Goal: Transaction & Acquisition: Purchase product/service

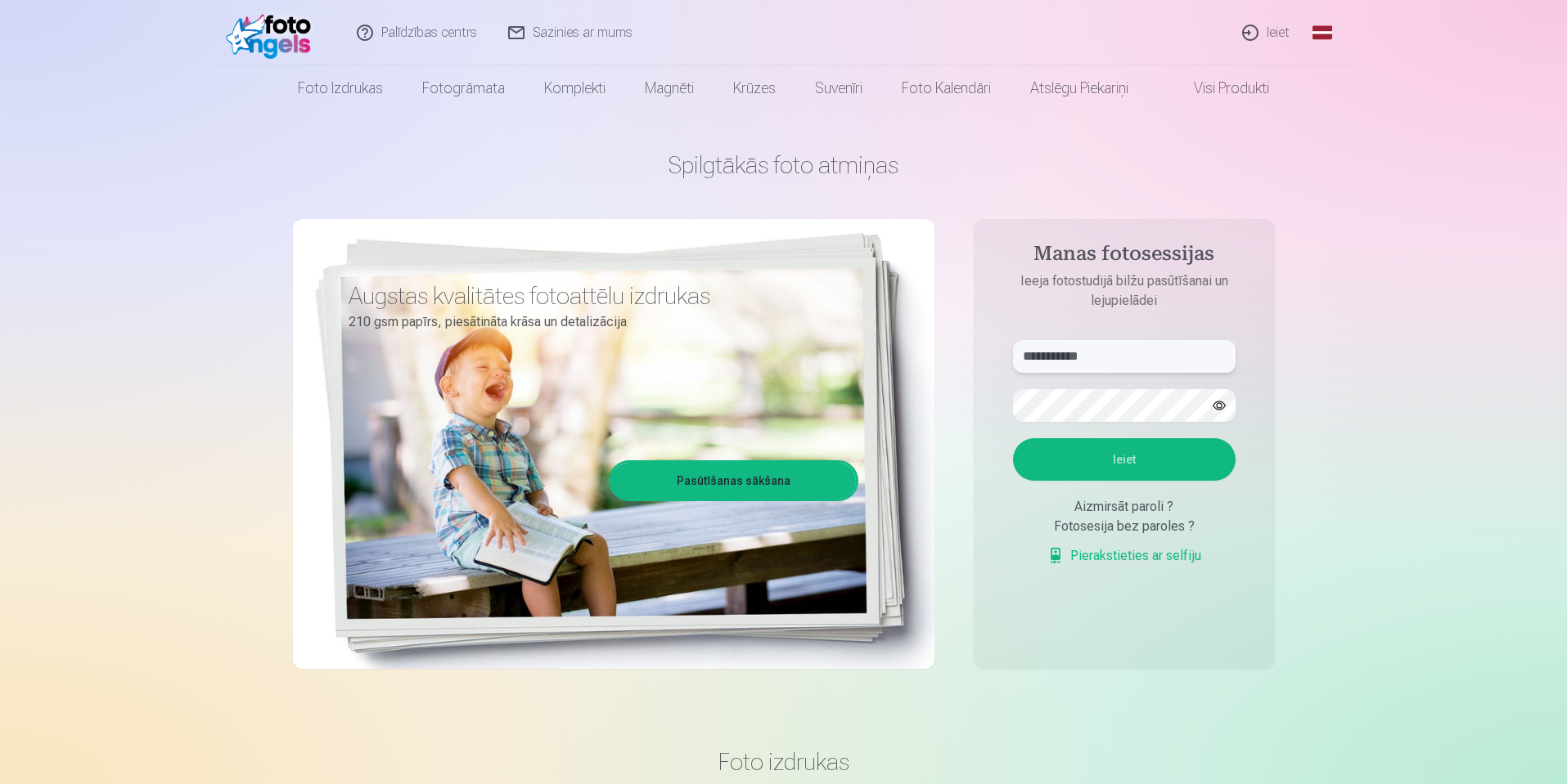
type input "**********"
click at [1164, 467] on button "Ieiet" at bounding box center [1124, 459] width 222 height 42
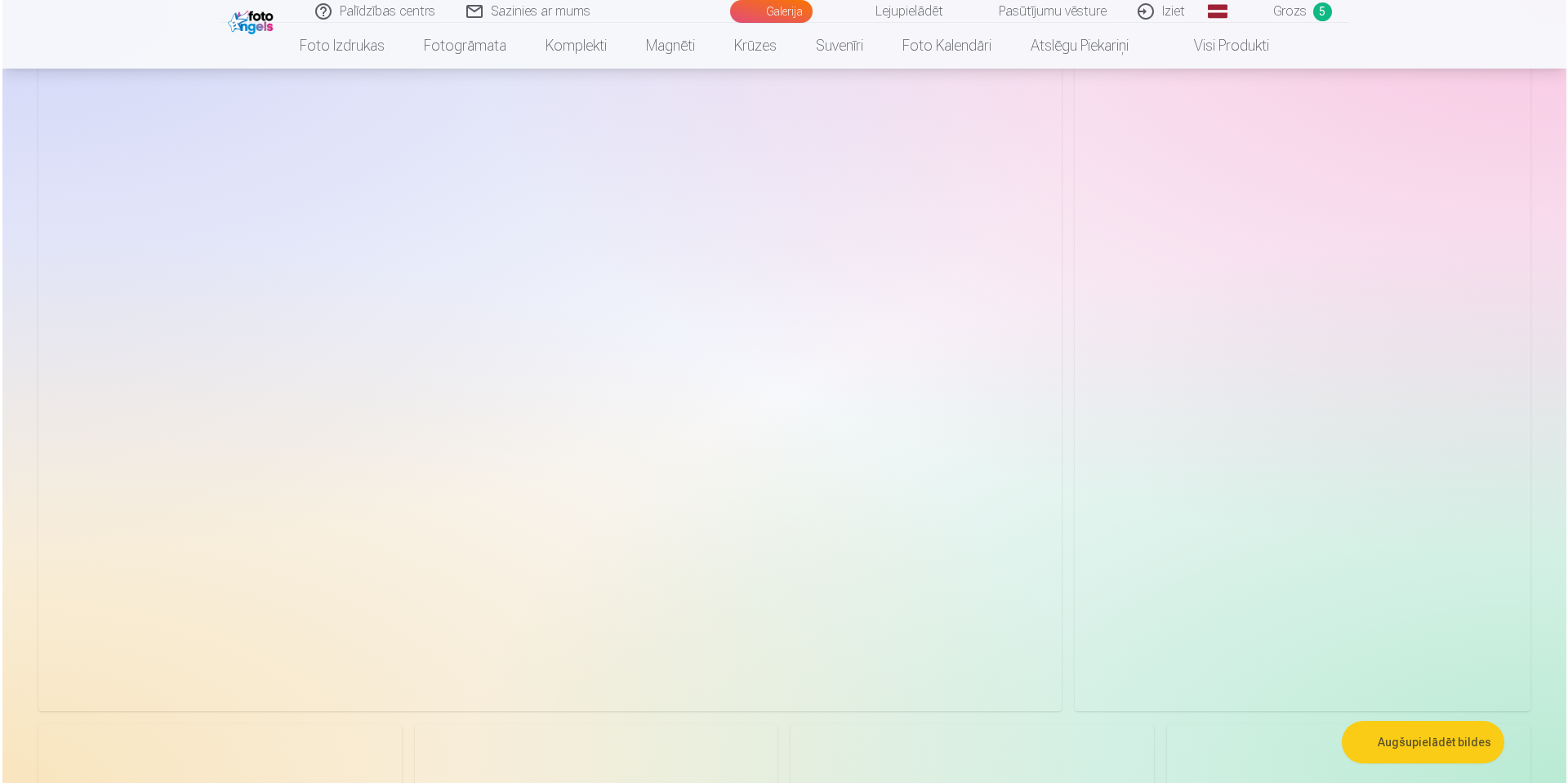
scroll to position [245, 0]
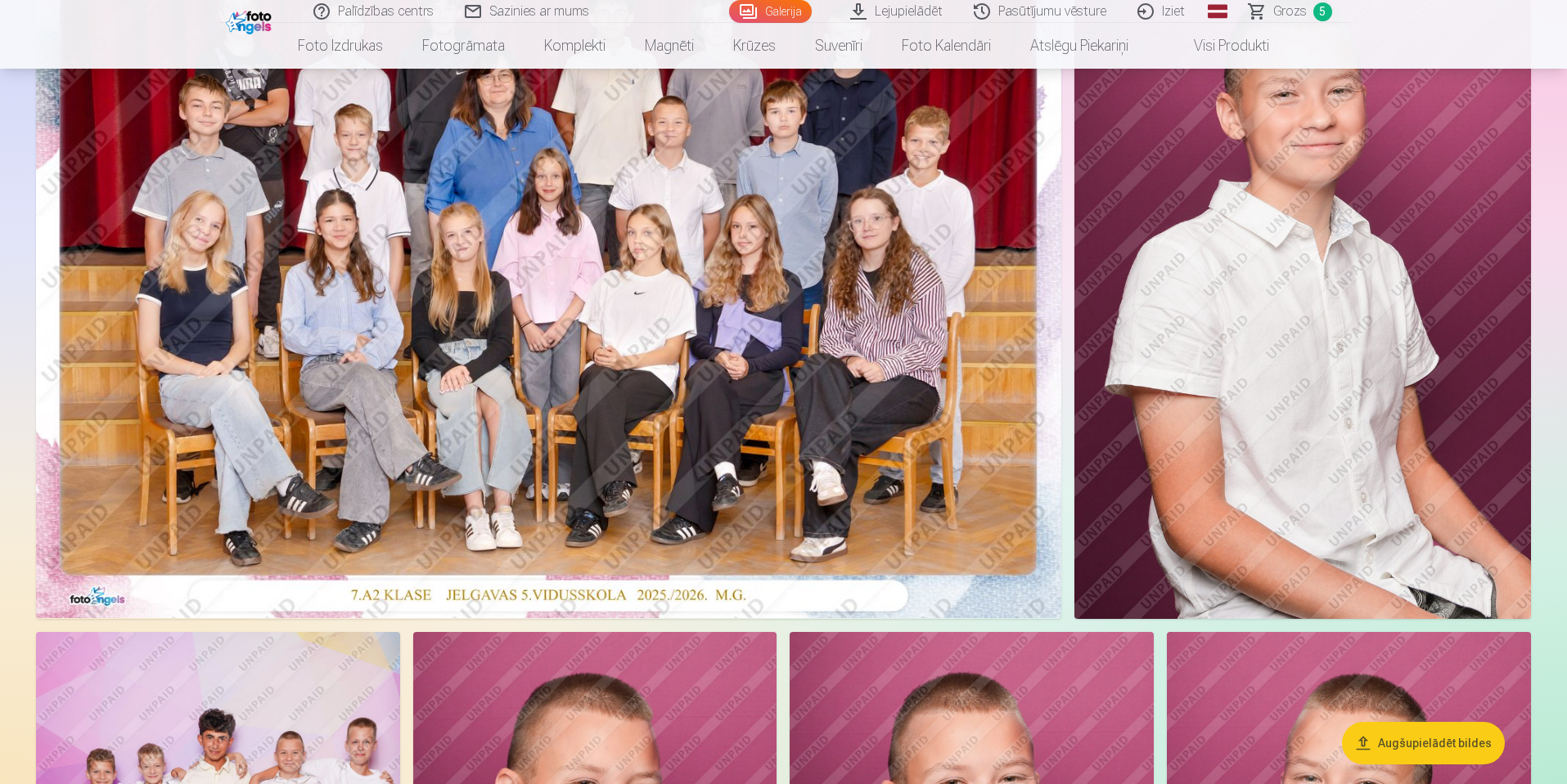
click at [1454, 743] on button "Augšupielādēt bildes" at bounding box center [1423, 743] width 163 height 42
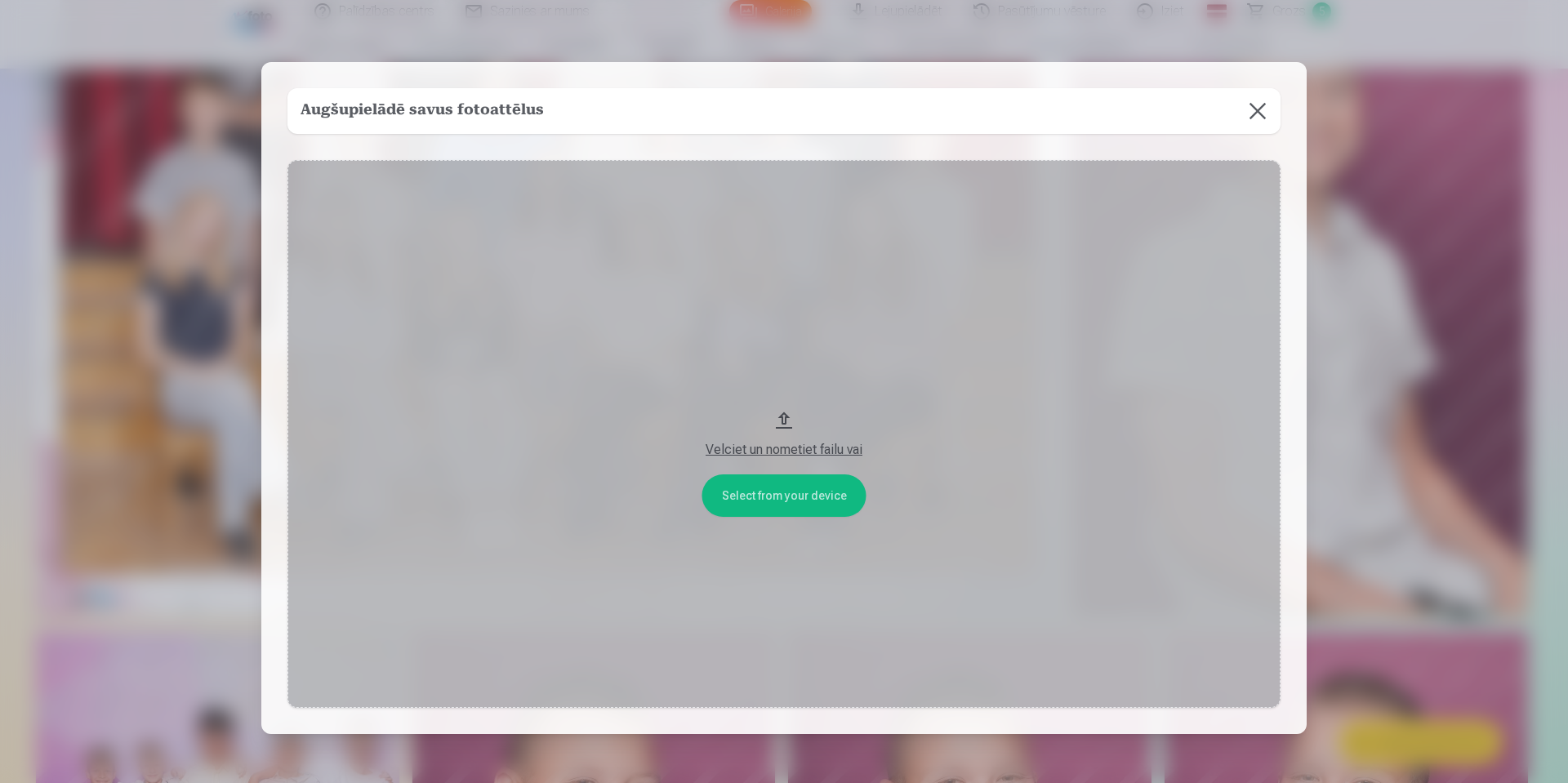
click at [1254, 112] on button at bounding box center [1257, 111] width 46 height 46
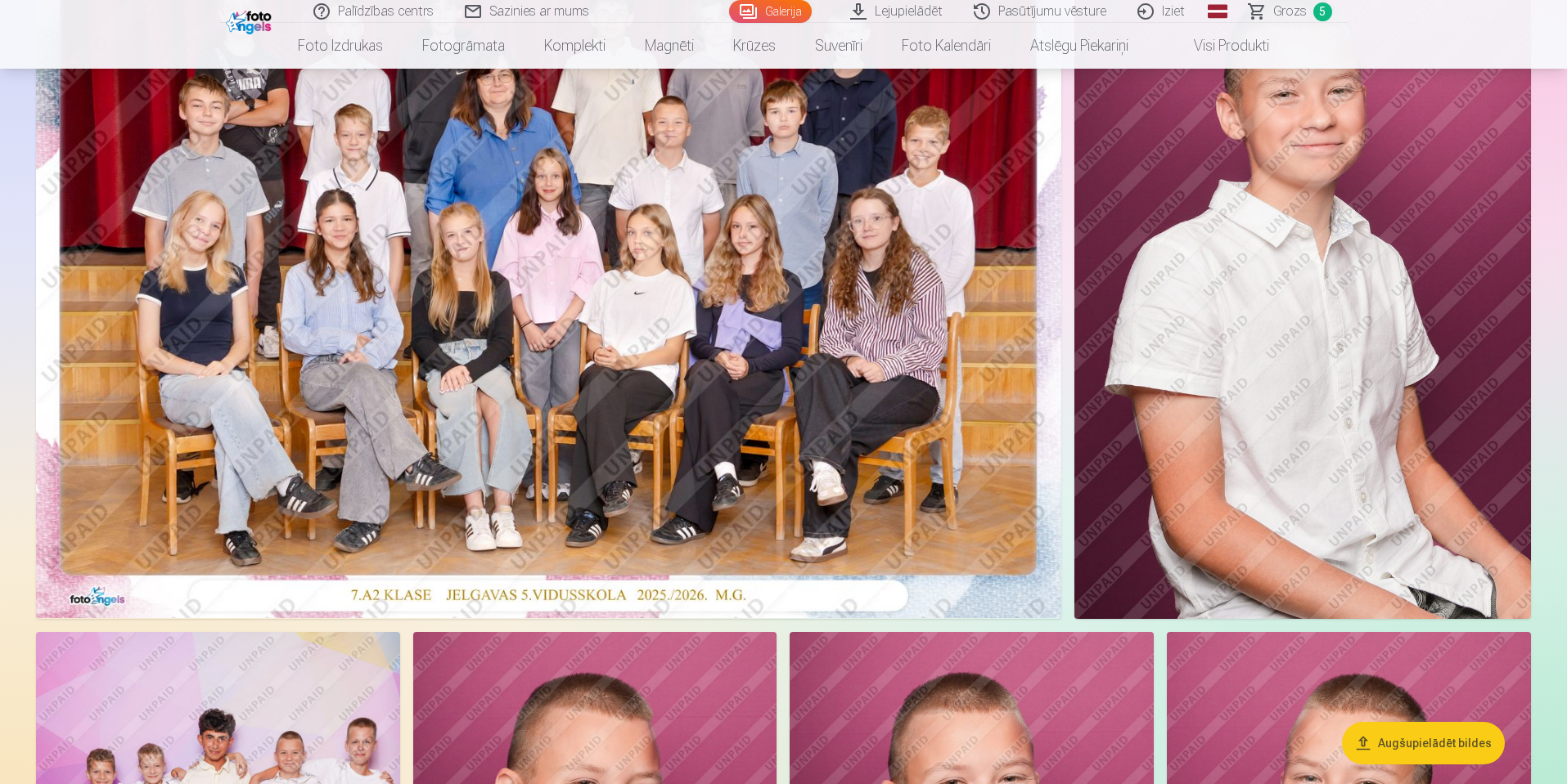
click at [554, 400] on img at bounding box center [548, 276] width 1026 height 684
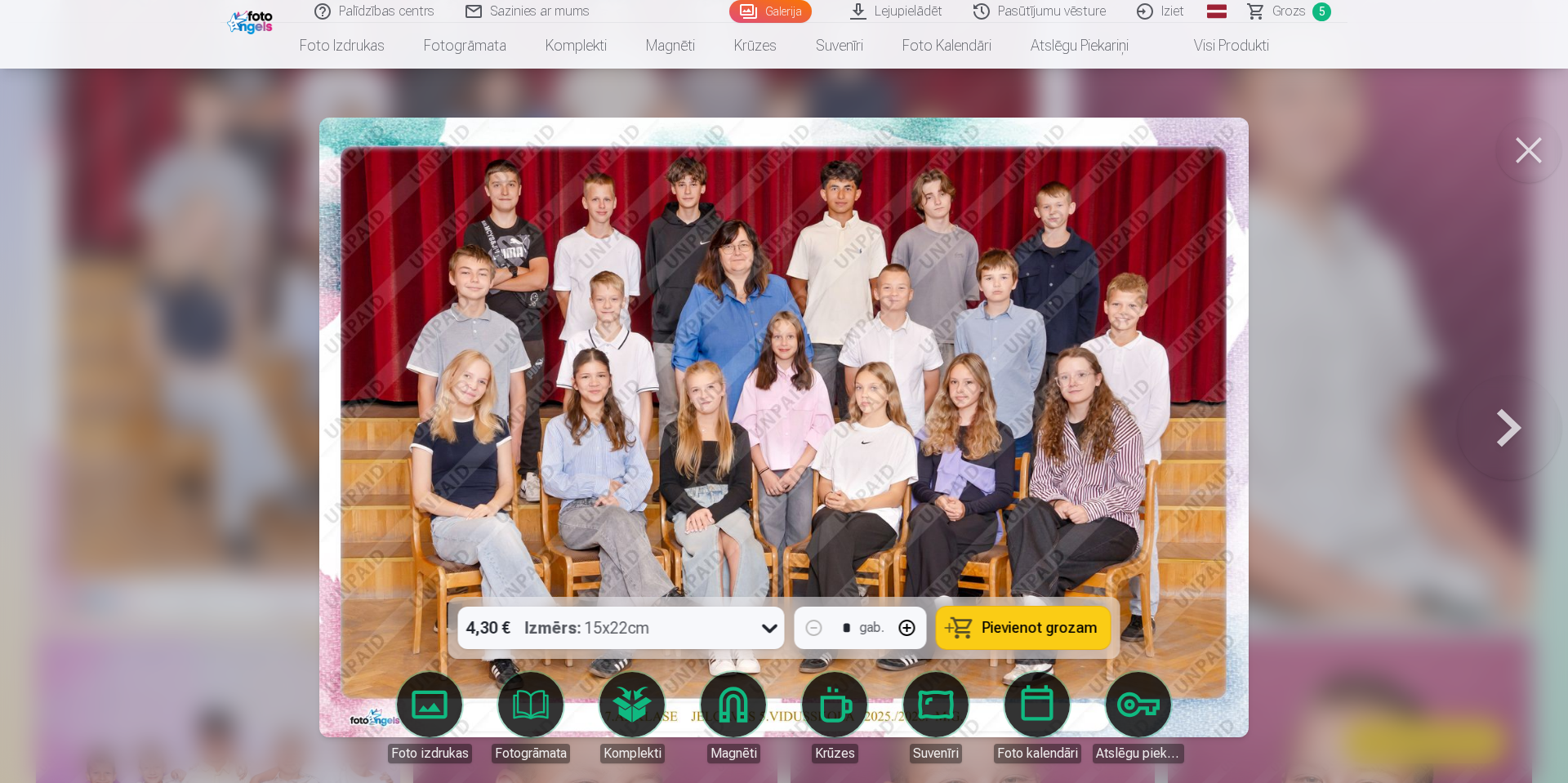
click at [771, 626] on icon at bounding box center [770, 628] width 26 height 26
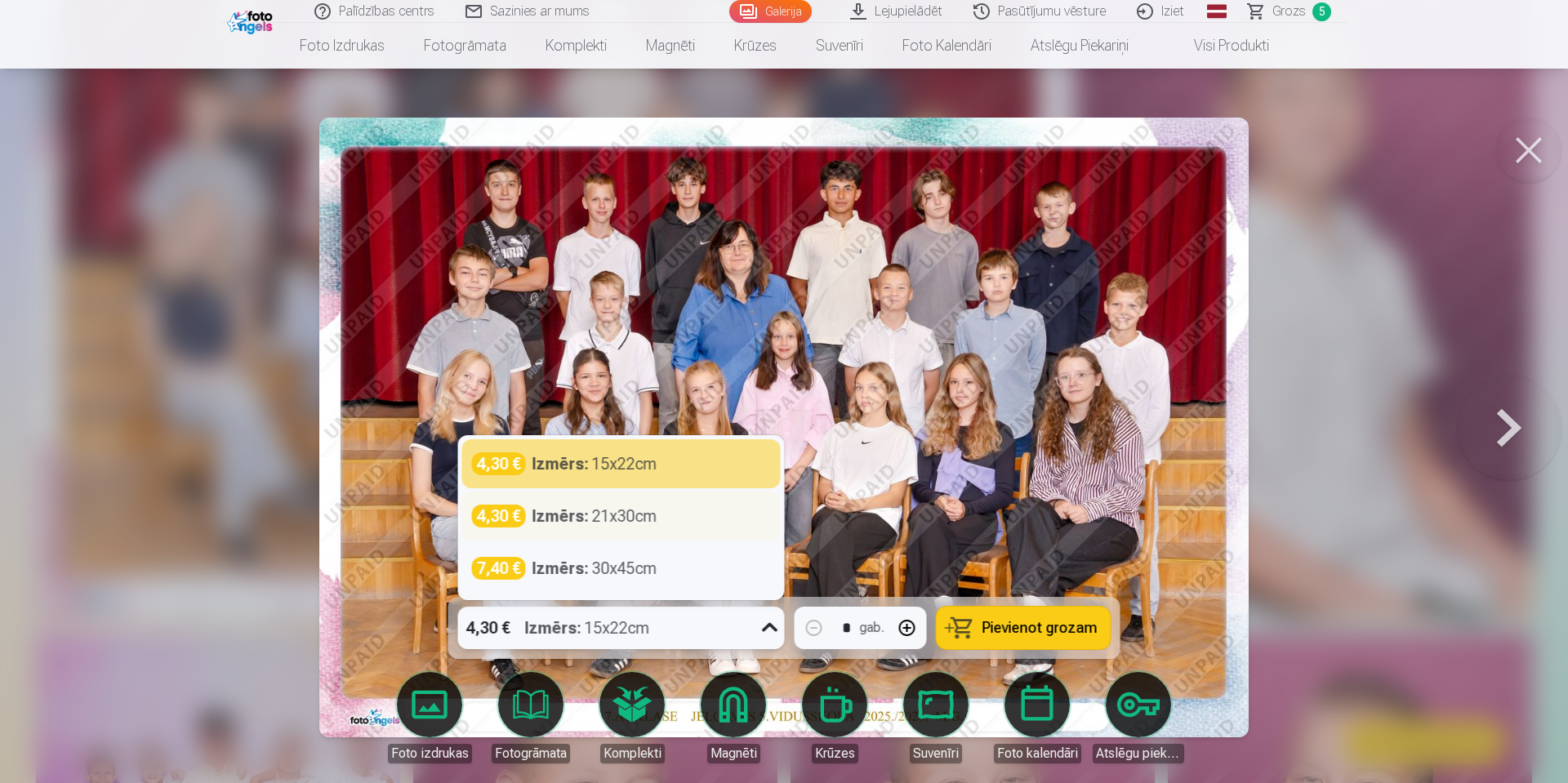
click at [649, 516] on div "Izmērs : 21x30cm" at bounding box center [594, 516] width 125 height 23
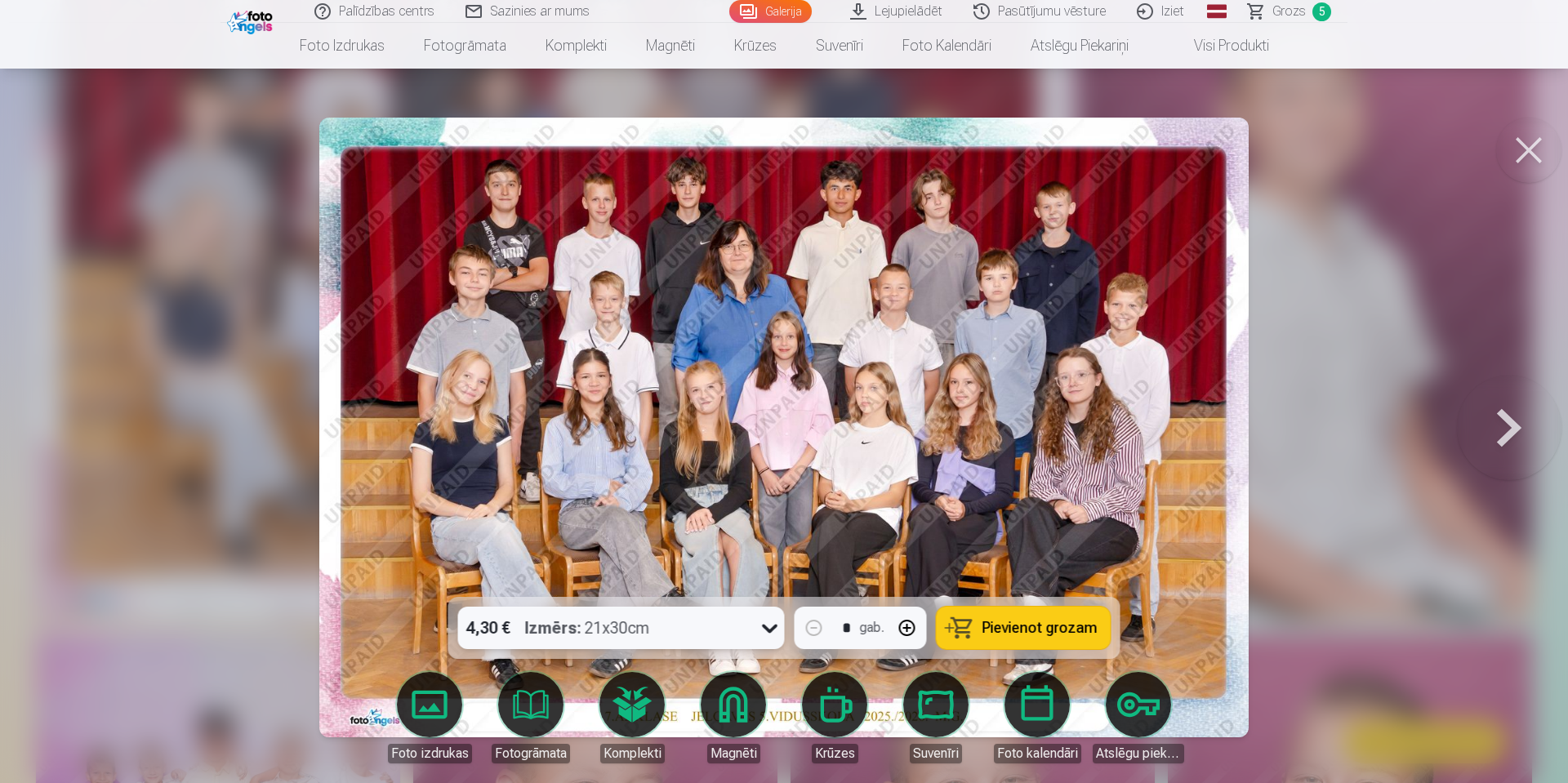
click at [1044, 635] on span "Pievienot grozam" at bounding box center [1039, 628] width 115 height 15
click at [1287, 12] on span "Grozs" at bounding box center [1289, 12] width 33 height 20
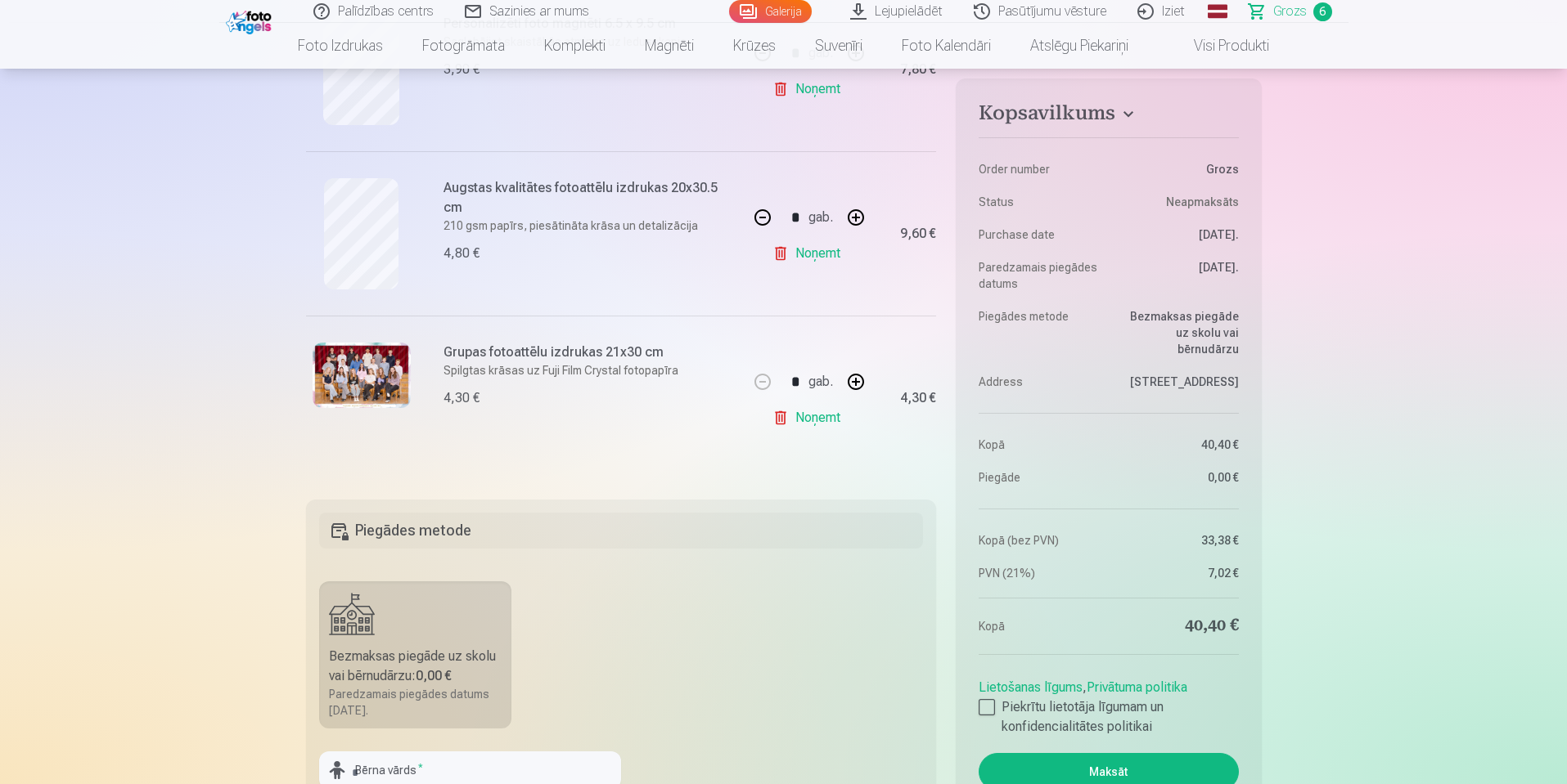
scroll to position [900, 0]
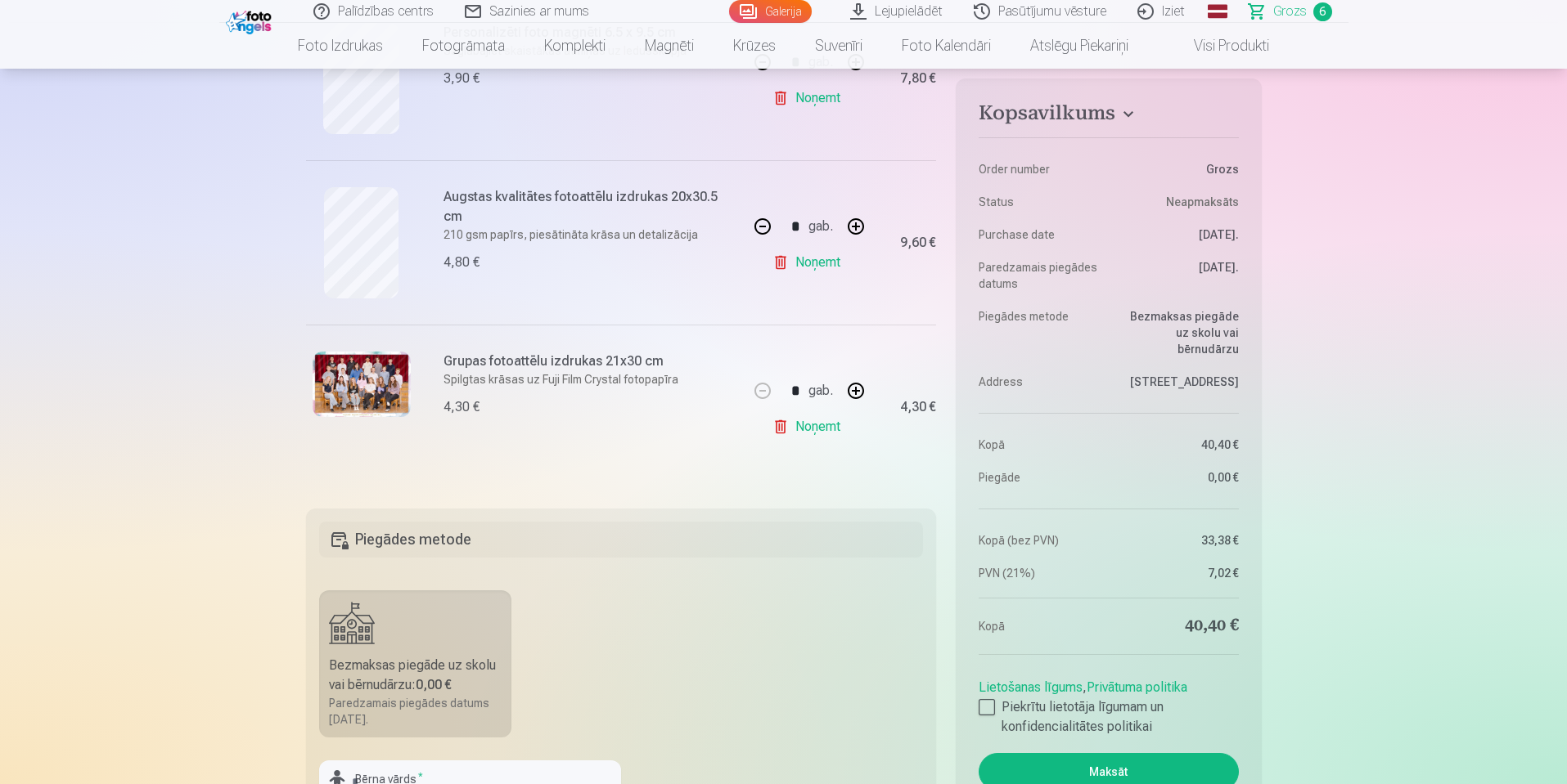
click at [784, 428] on link "Noņemt" at bounding box center [810, 426] width 75 height 32
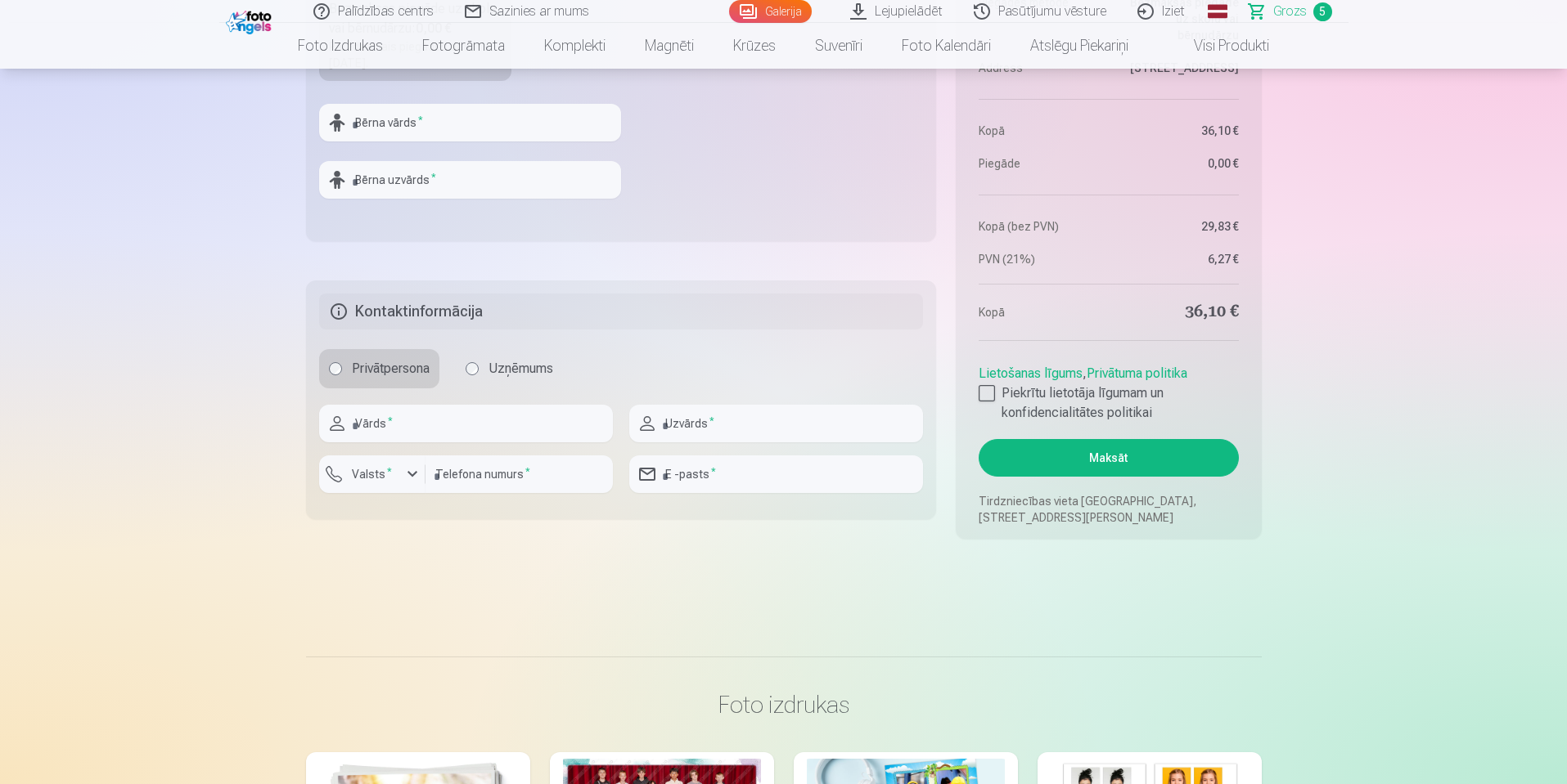
scroll to position [1309, 0]
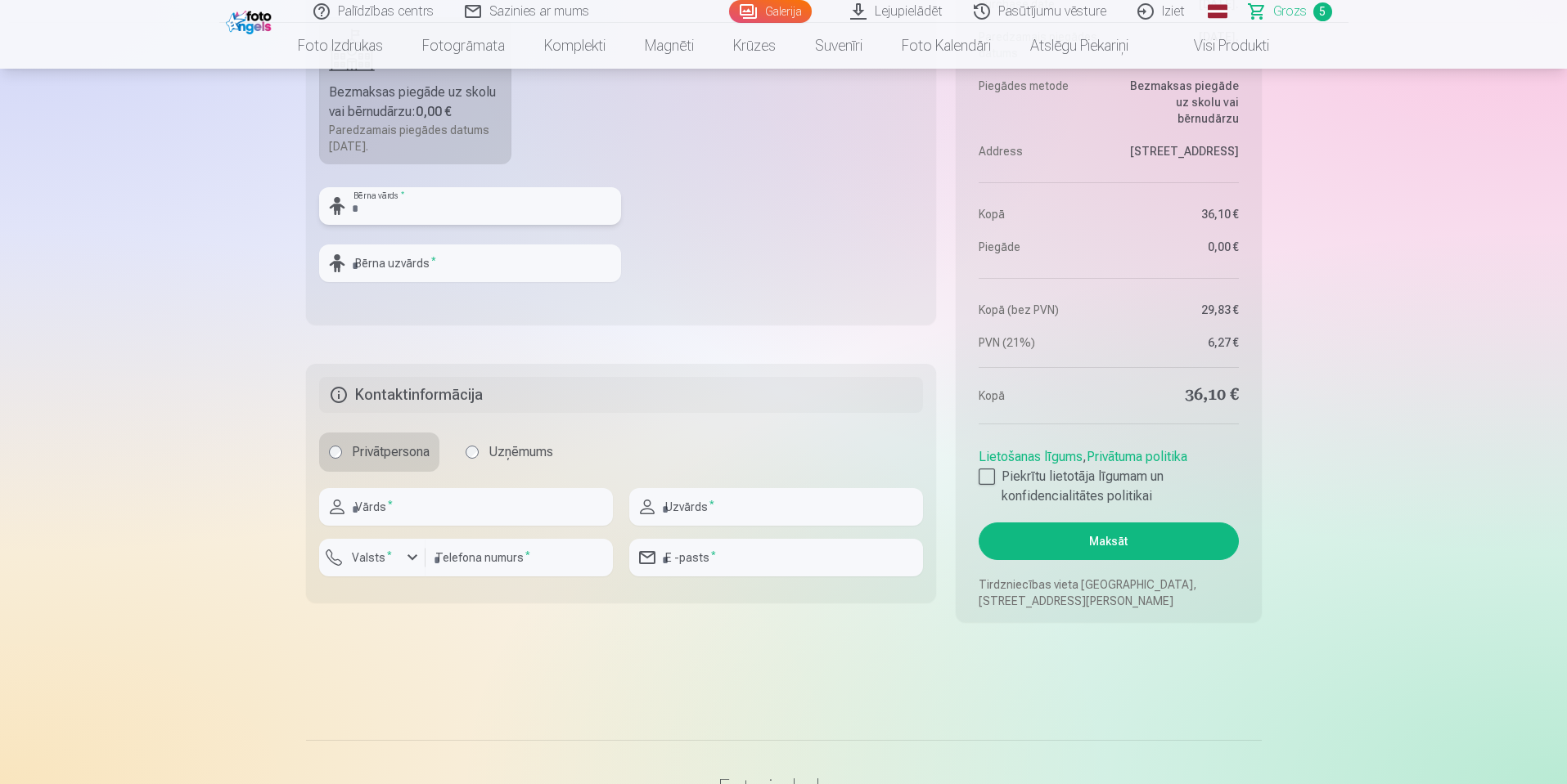
click at [468, 204] on input "text" at bounding box center [470, 206] width 302 height 37
type input "*****"
click at [418, 267] on input "text" at bounding box center [470, 263] width 302 height 37
type input "*********"
click at [414, 510] on input "text" at bounding box center [466, 506] width 294 height 37
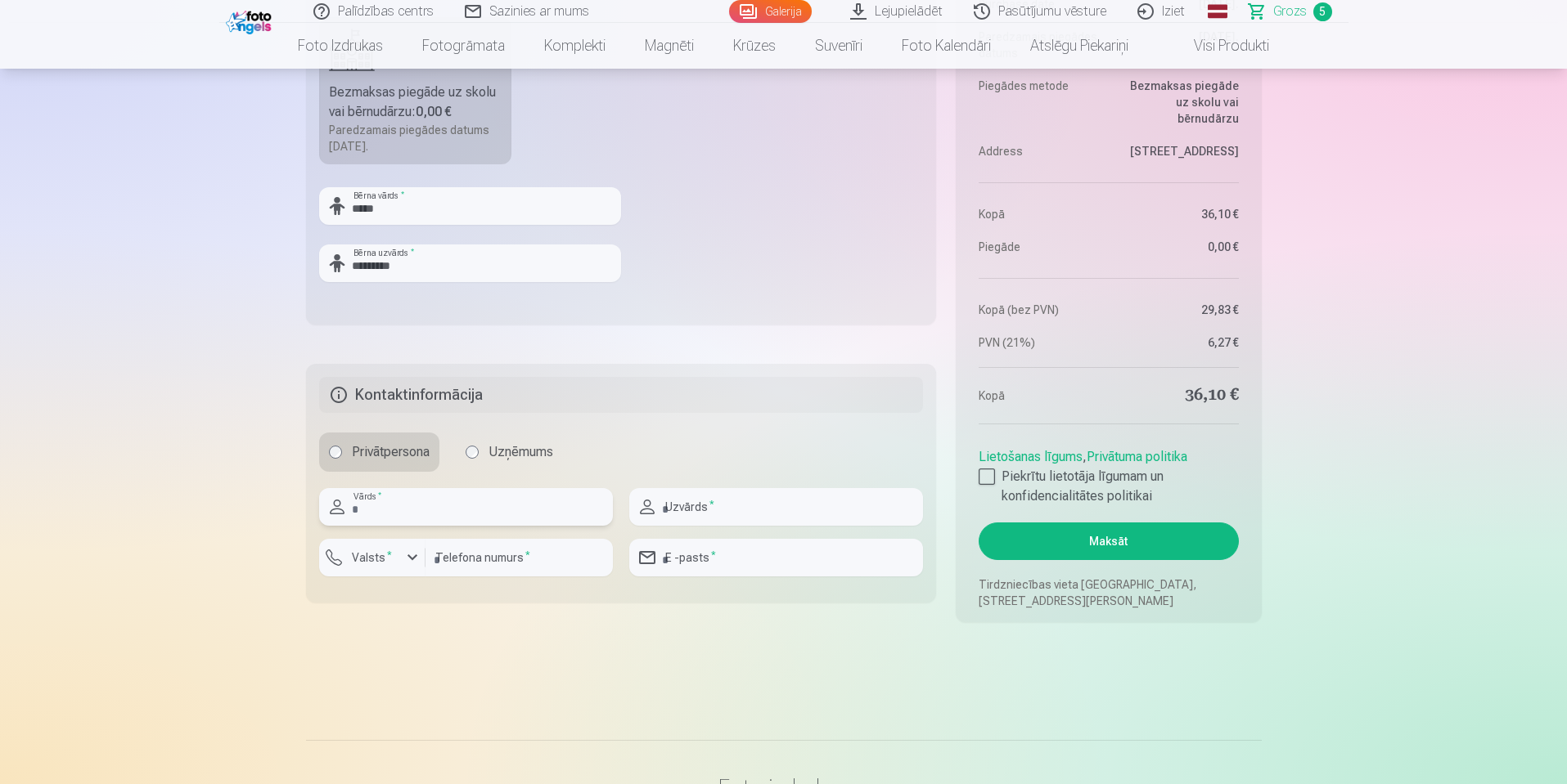
type input "*******"
click at [766, 502] on input "text" at bounding box center [776, 506] width 294 height 37
type input "*********"
click at [377, 558] on label "Valsts *" at bounding box center [371, 558] width 53 height 17
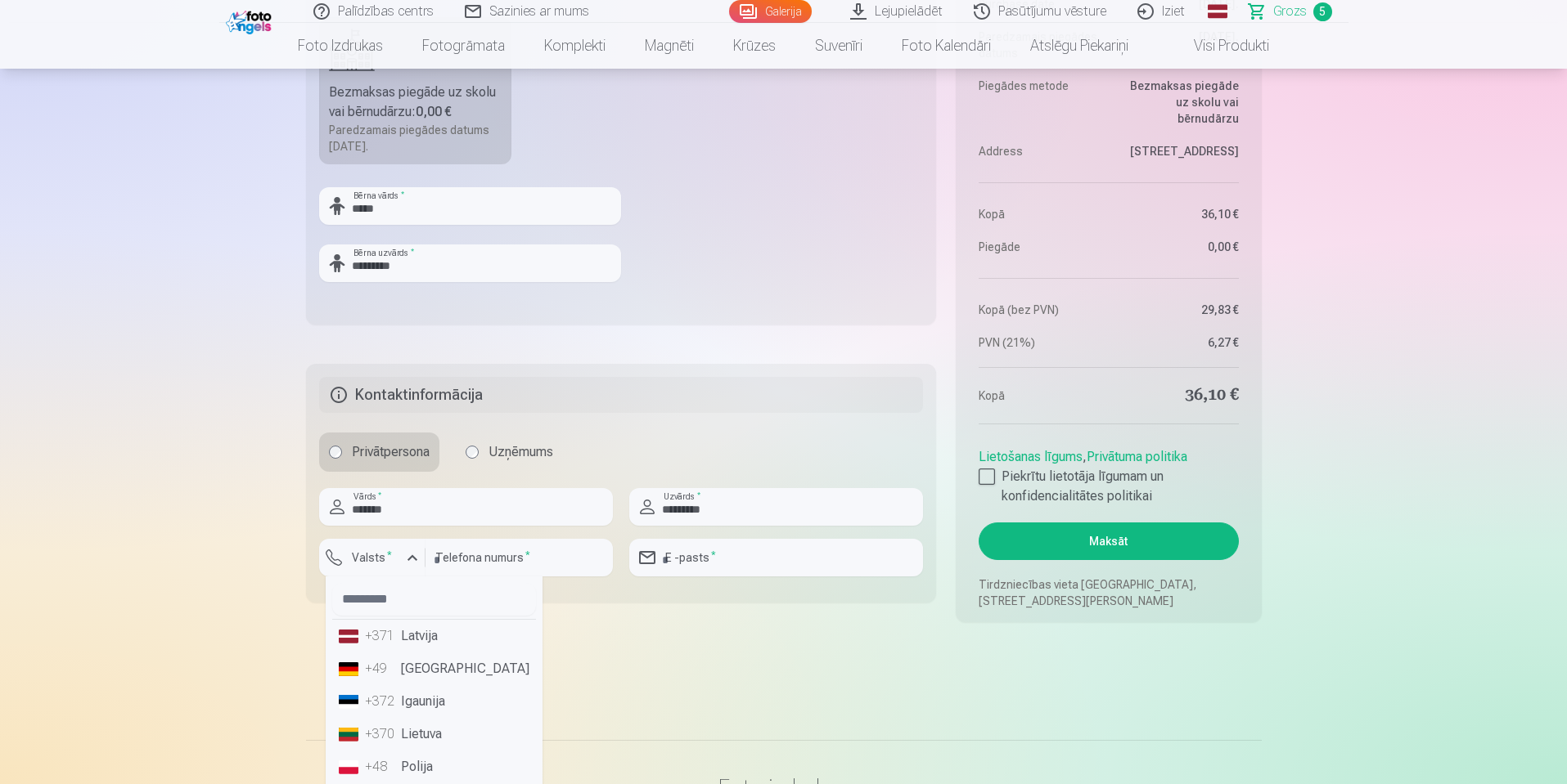
click at [408, 637] on li "+371 Latvija" at bounding box center [434, 636] width 204 height 32
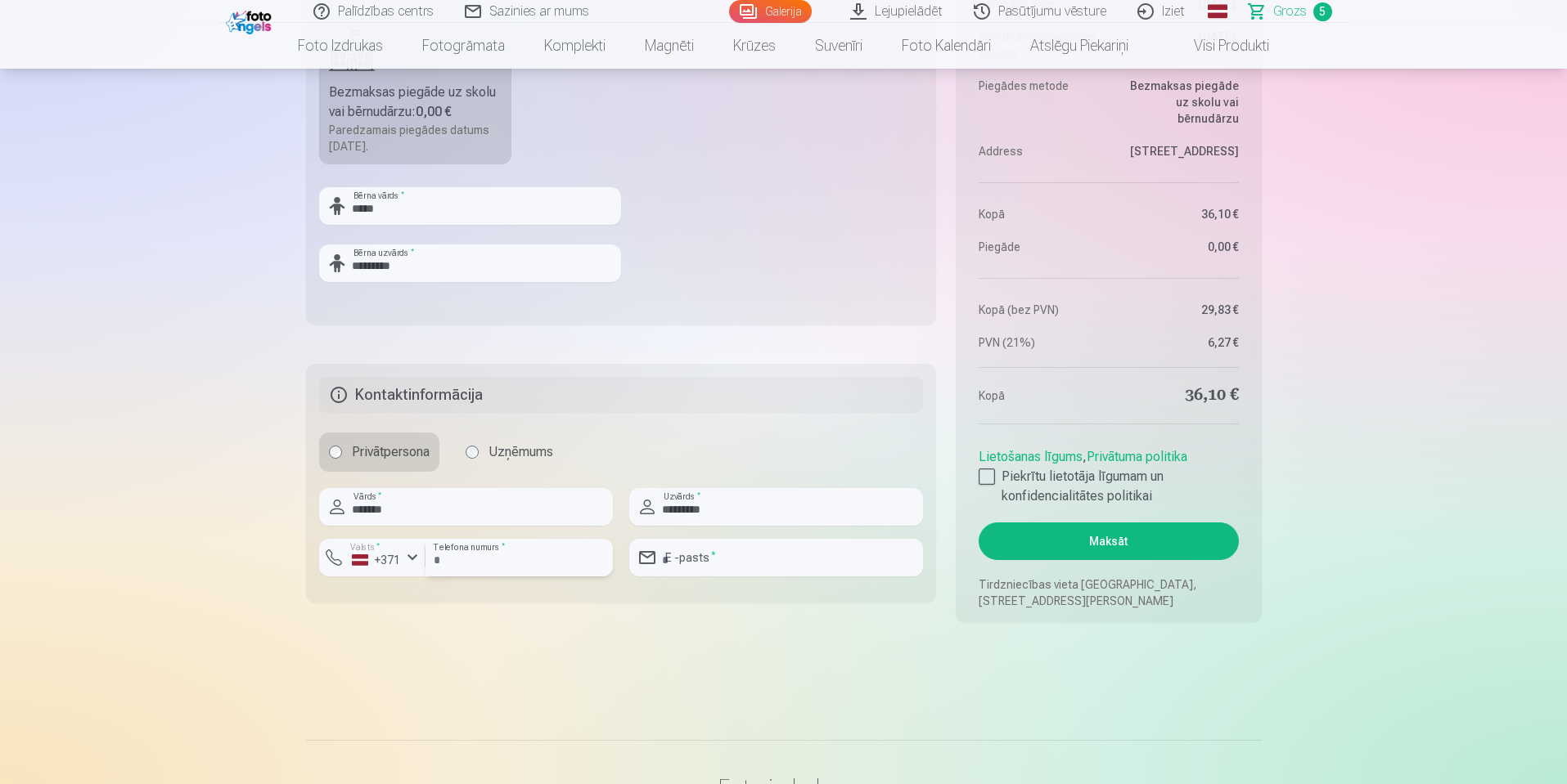
click at [528, 559] on input "number" at bounding box center [519, 557] width 187 height 37
type input "********"
click at [774, 560] on input "email" at bounding box center [776, 557] width 294 height 37
type input "**********"
click at [992, 482] on div at bounding box center [987, 477] width 17 height 17
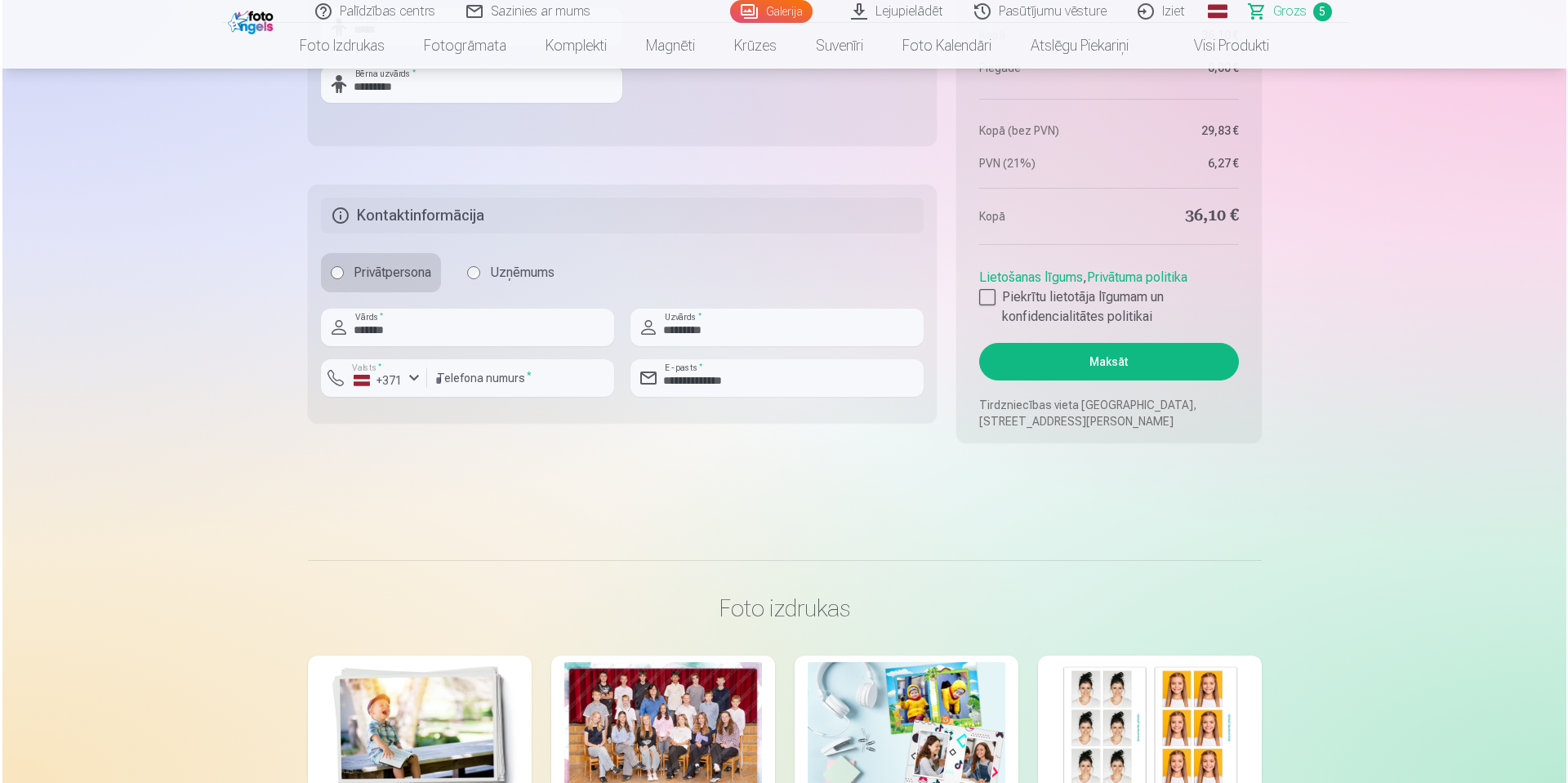
scroll to position [1552, 0]
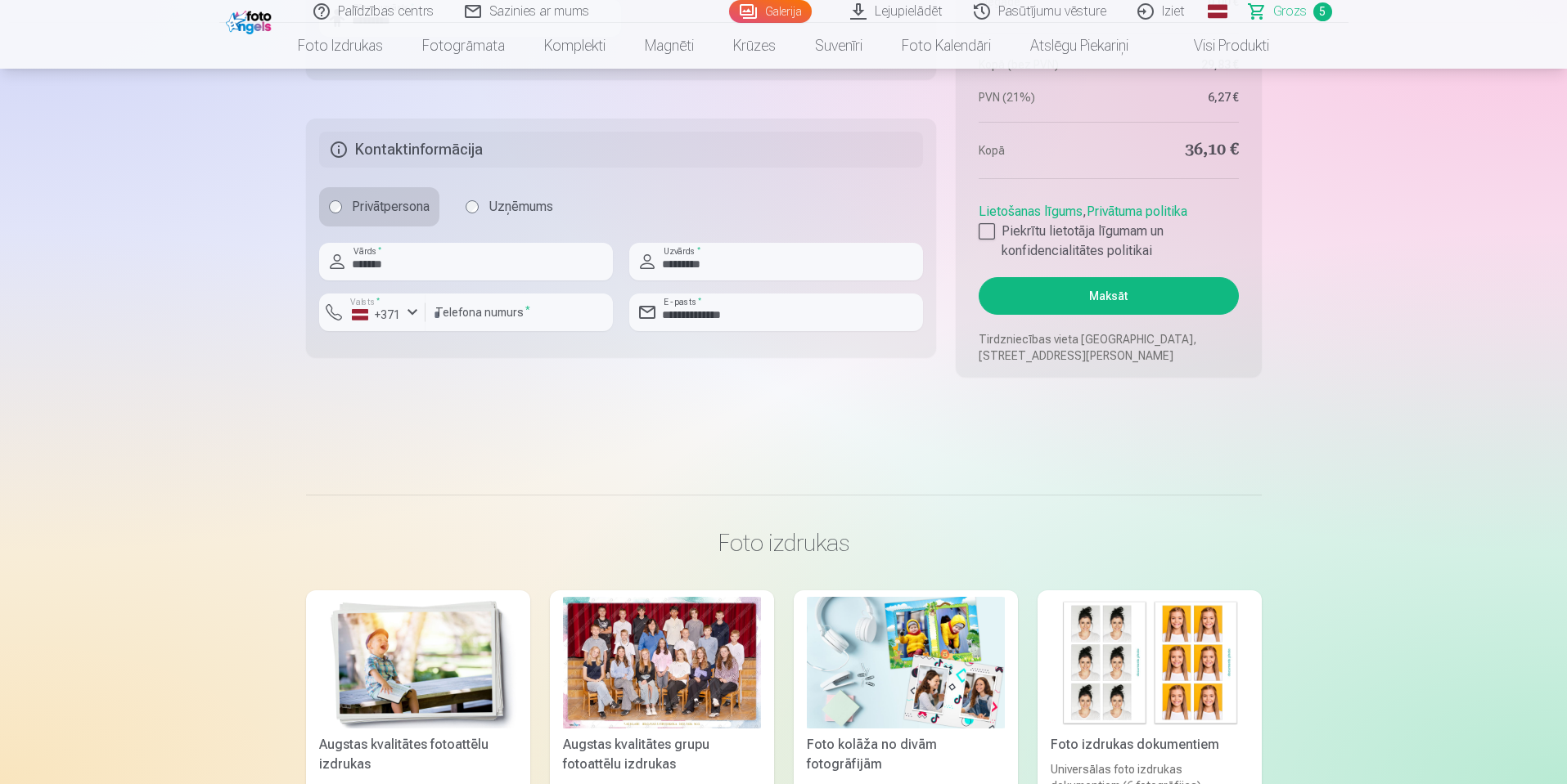
click at [1118, 293] on button "Maksāt" at bounding box center [1108, 296] width 260 height 37
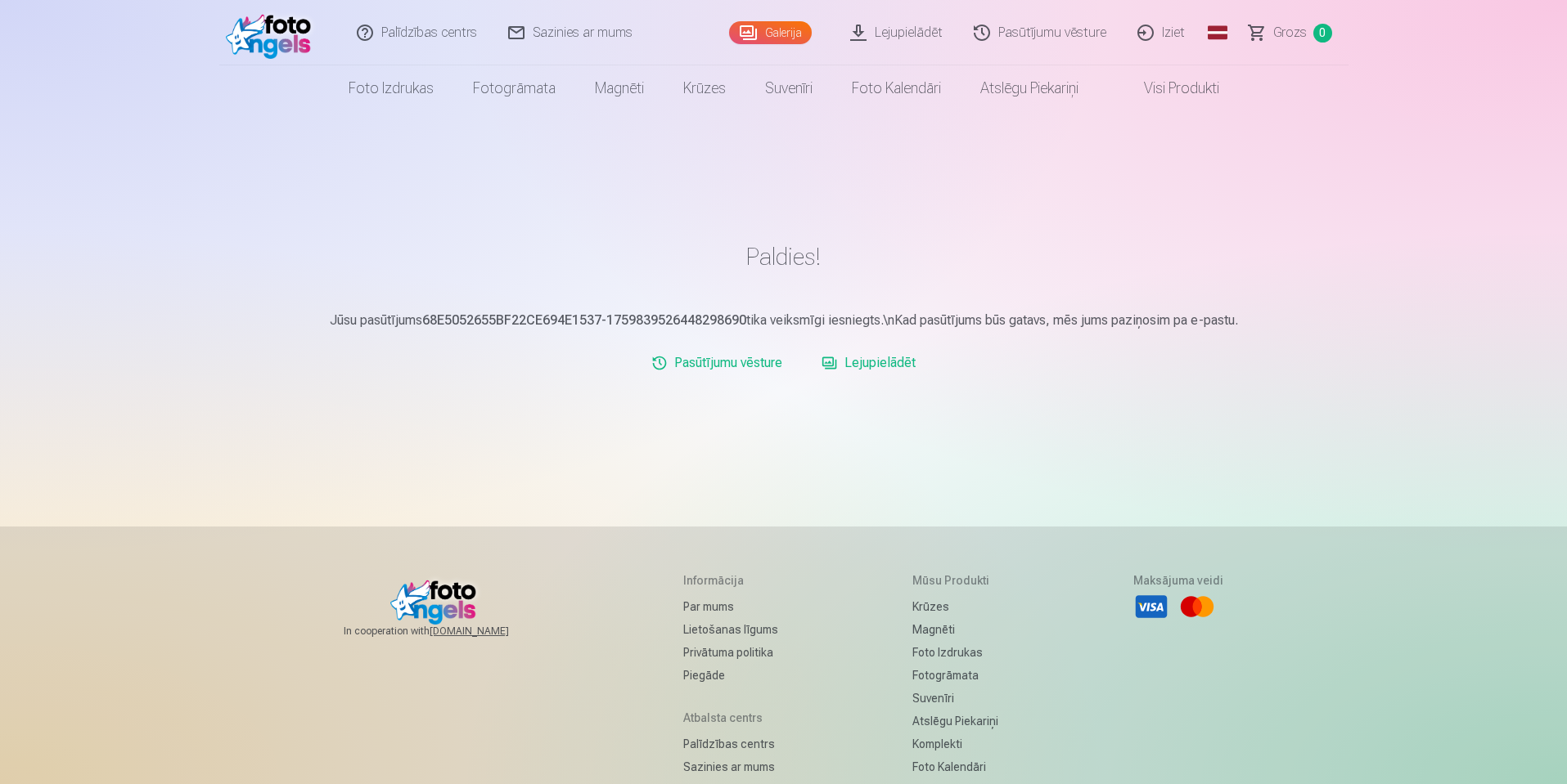
click at [869, 362] on link "Lejupielādēt" at bounding box center [868, 362] width 107 height 32
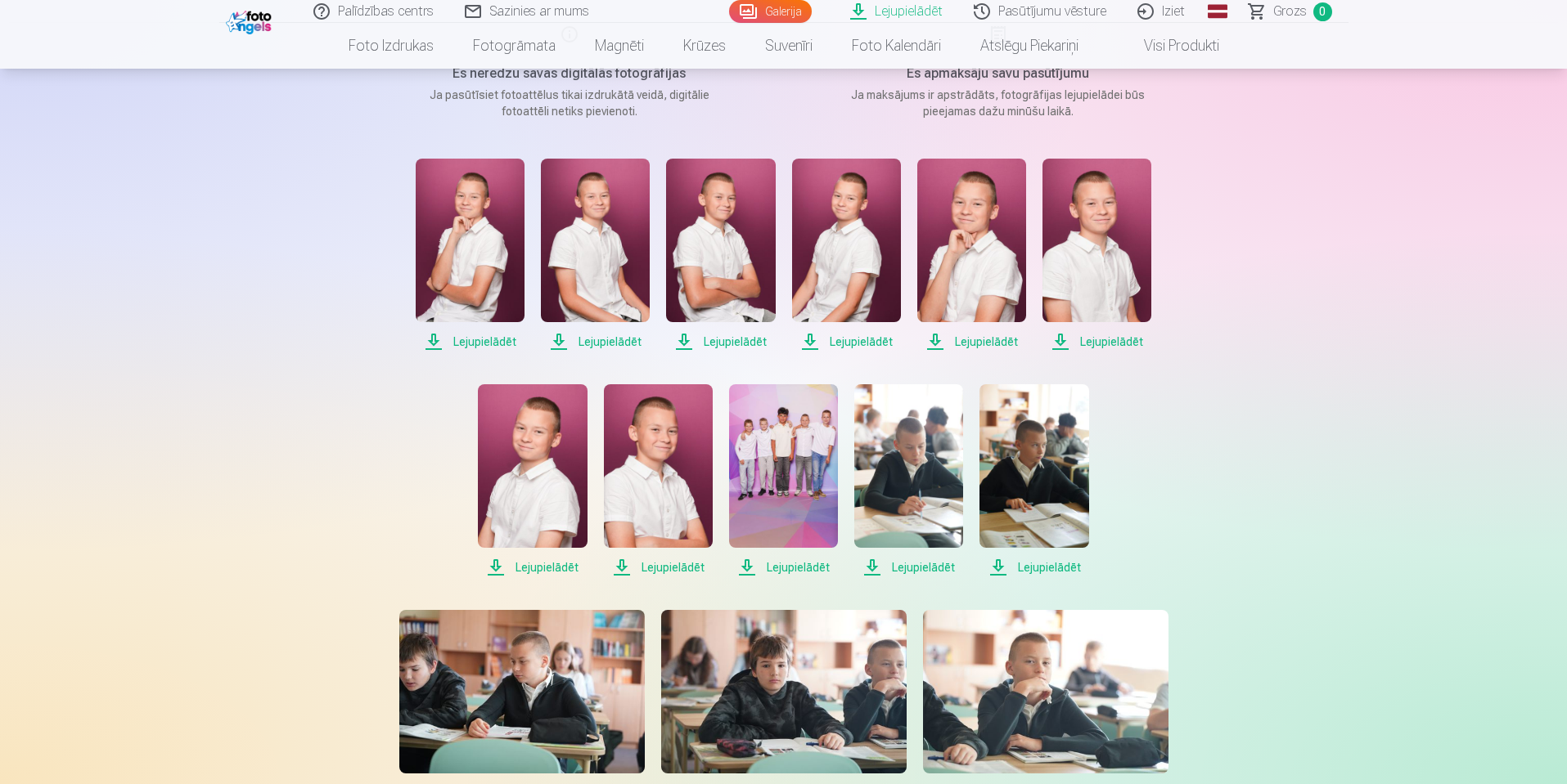
scroll to position [245, 0]
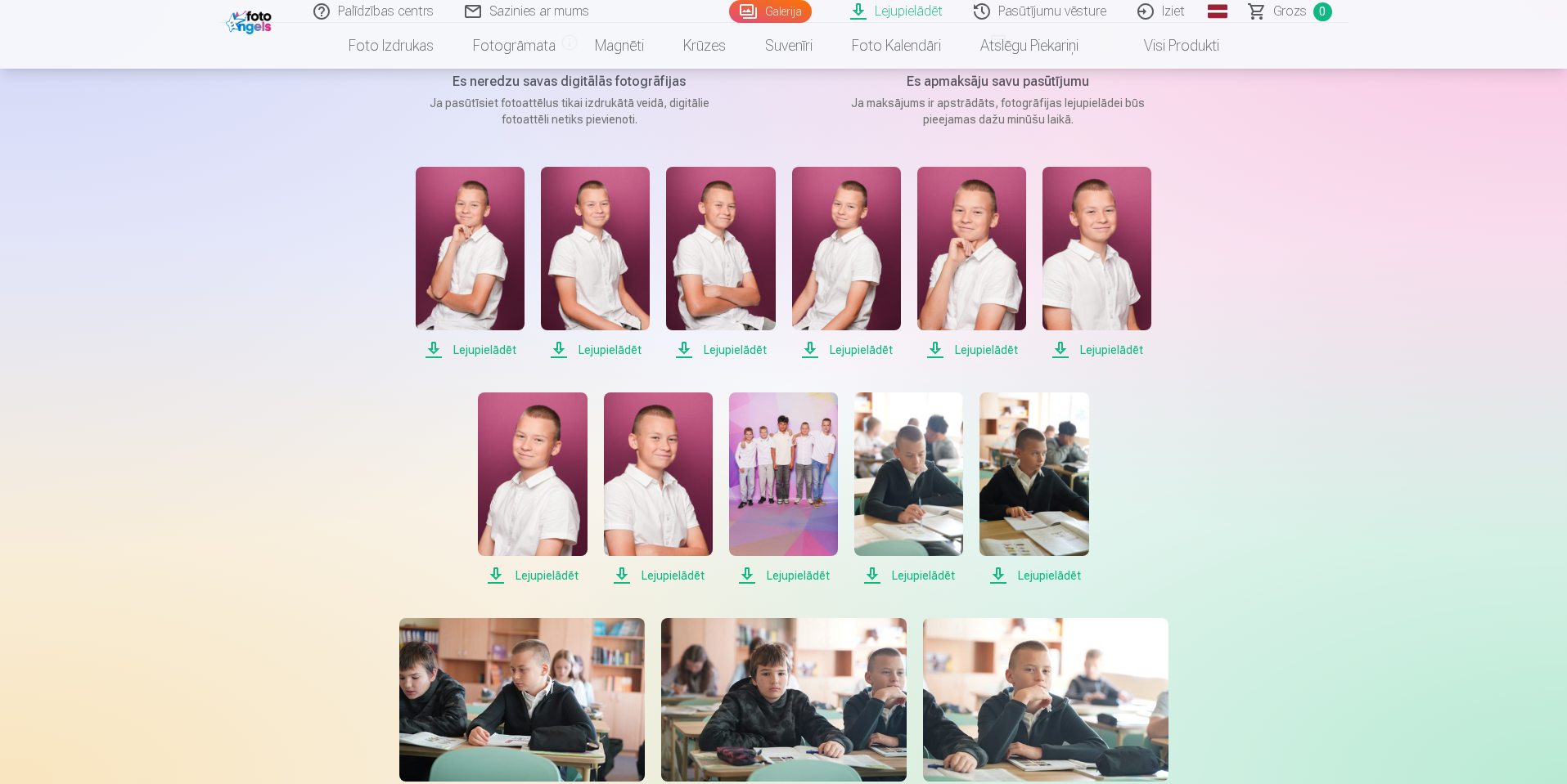
click at [1113, 285] on img at bounding box center [1096, 248] width 109 height 163
click at [793, 495] on img at bounding box center [783, 474] width 109 height 163
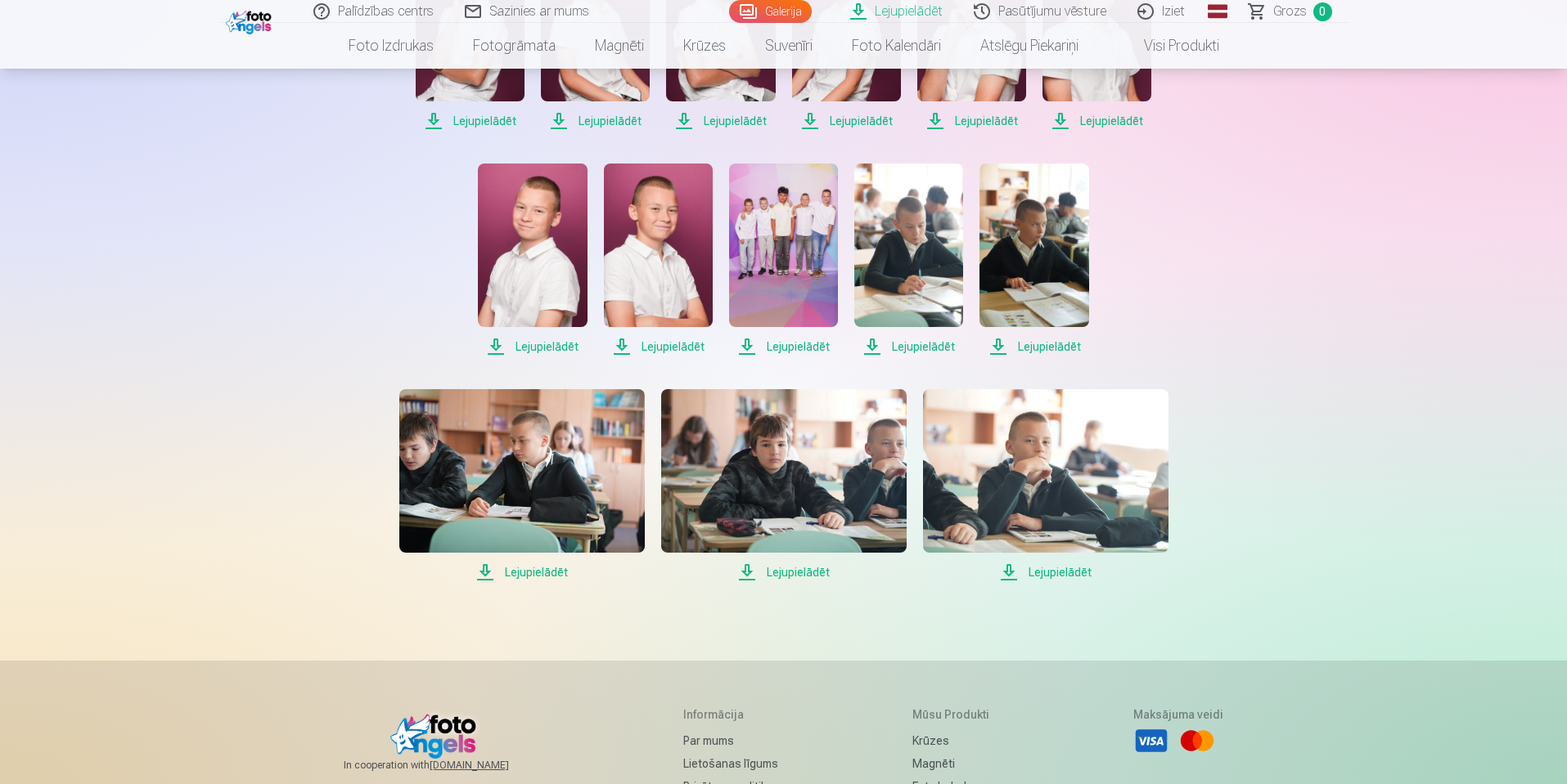
scroll to position [491, 0]
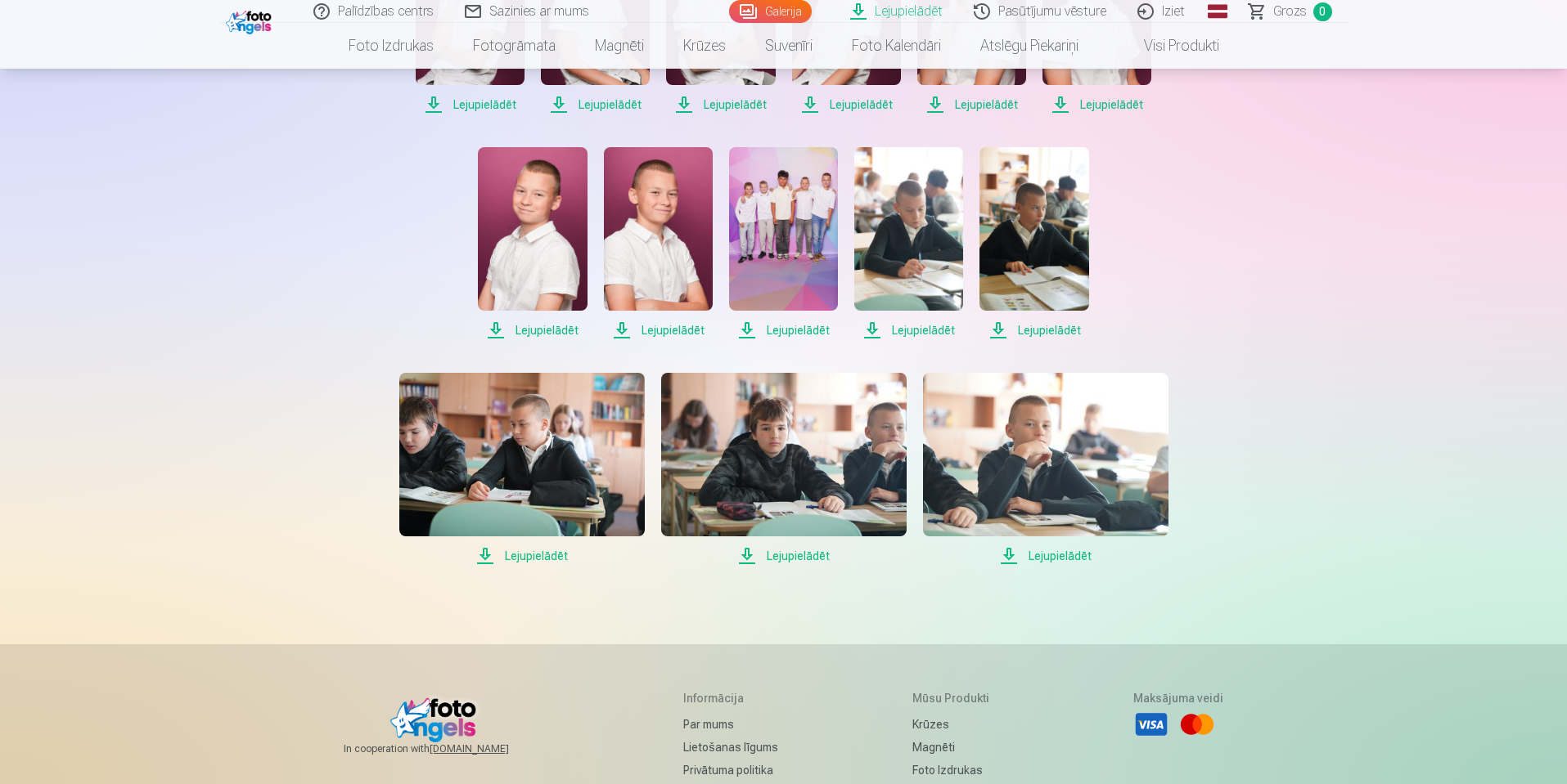
click at [808, 244] on img at bounding box center [783, 229] width 109 height 163
click at [530, 241] on img at bounding box center [531, 229] width 109 height 163
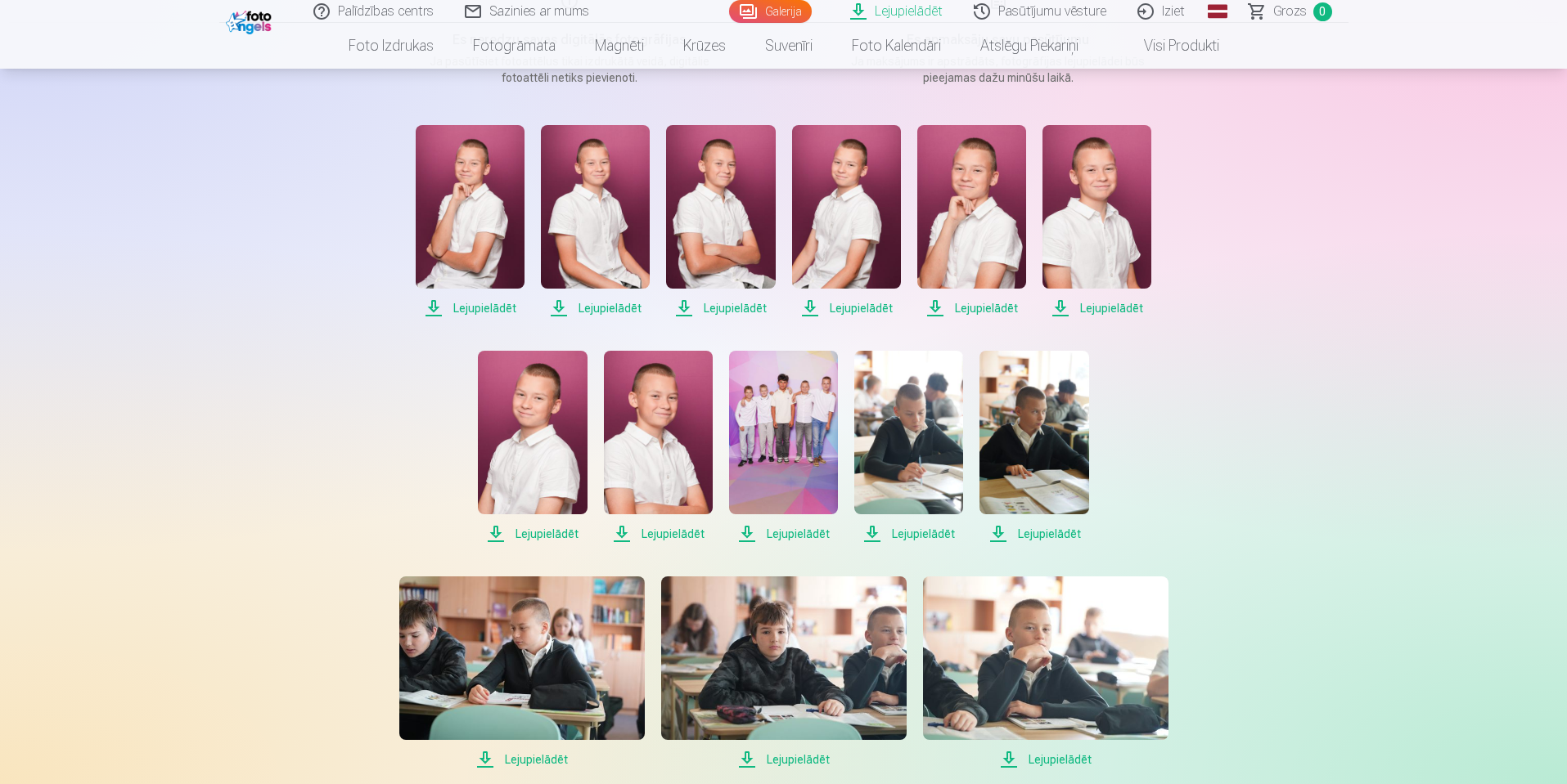
scroll to position [245, 0]
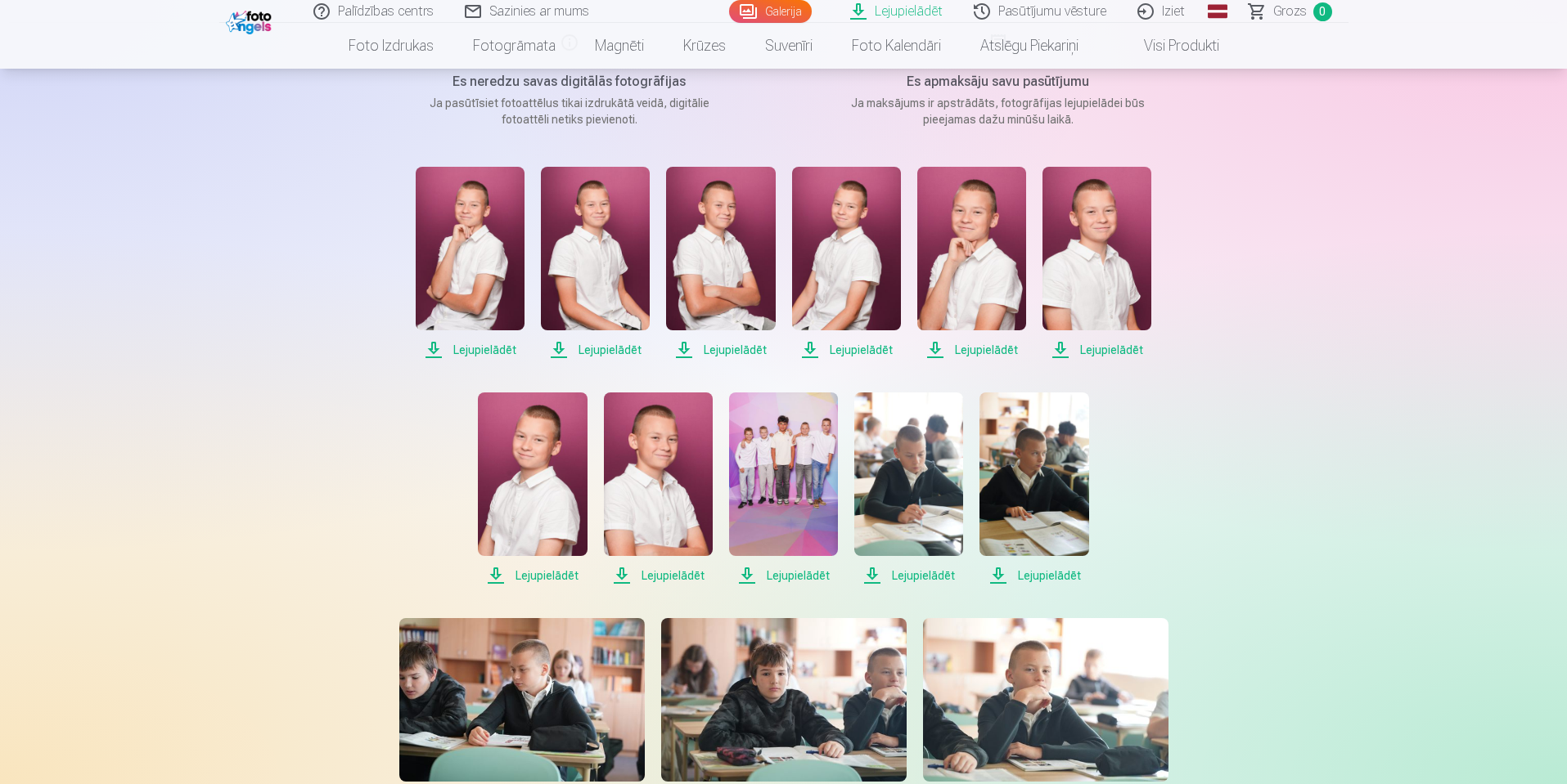
click at [682, 515] on img at bounding box center [657, 474] width 109 height 163
click at [1000, 275] on img at bounding box center [971, 248] width 109 height 163
click at [845, 274] on img at bounding box center [846, 248] width 109 height 163
click at [733, 260] on img at bounding box center [720, 248] width 109 height 163
click at [598, 262] on img at bounding box center [594, 248] width 109 height 163
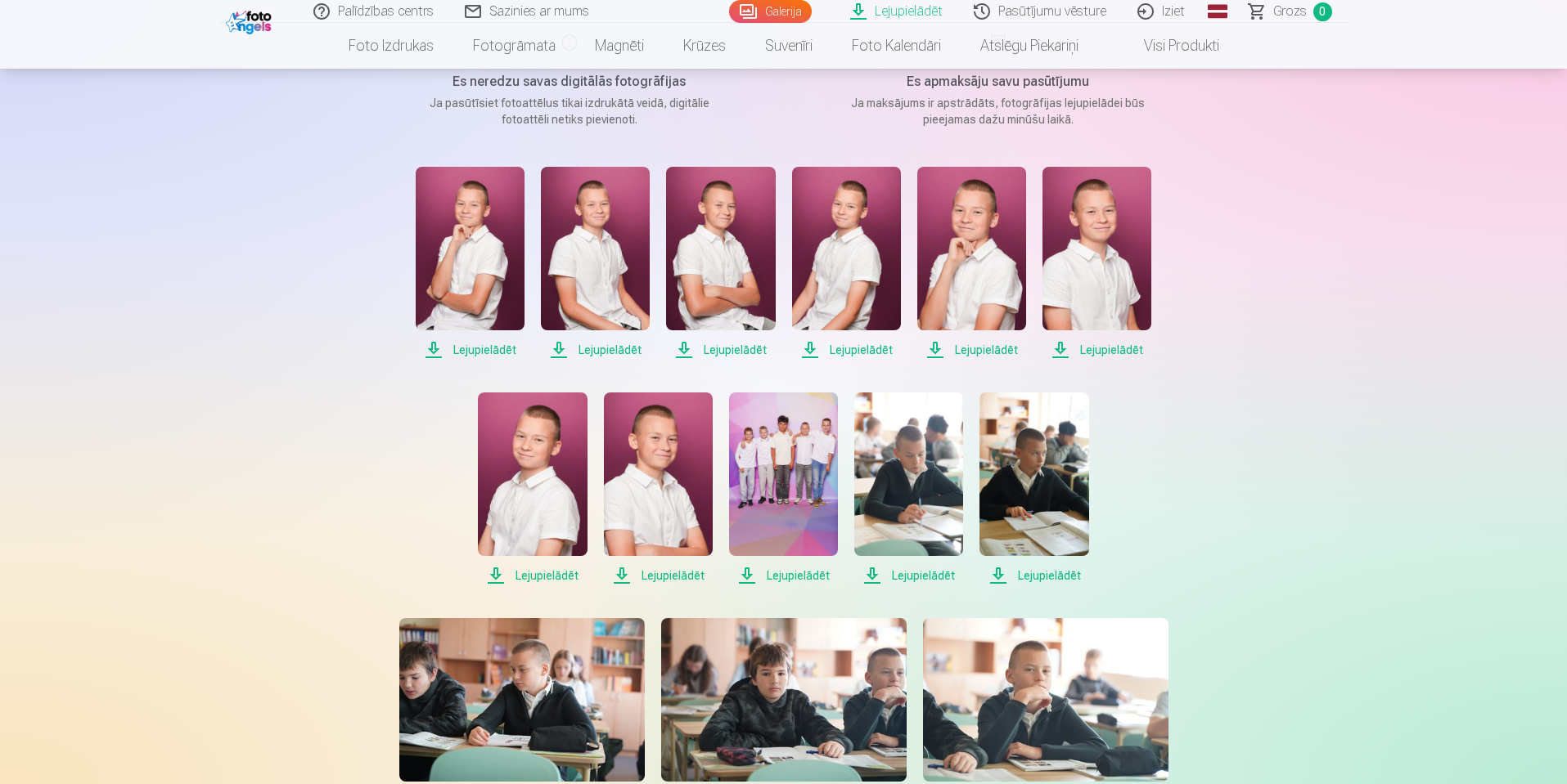
click at [462, 281] on img at bounding box center [469, 248] width 109 height 163
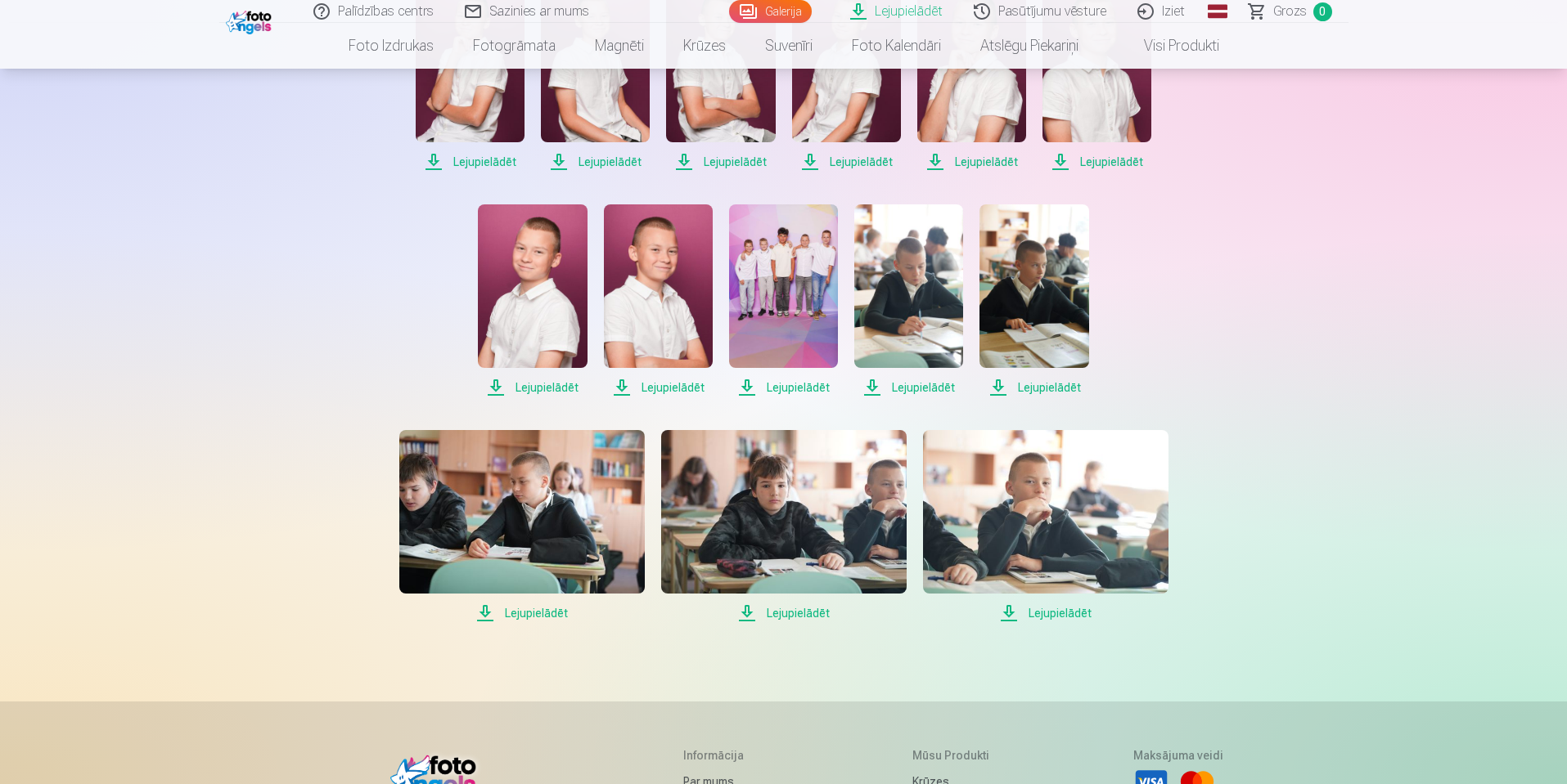
scroll to position [491, 0]
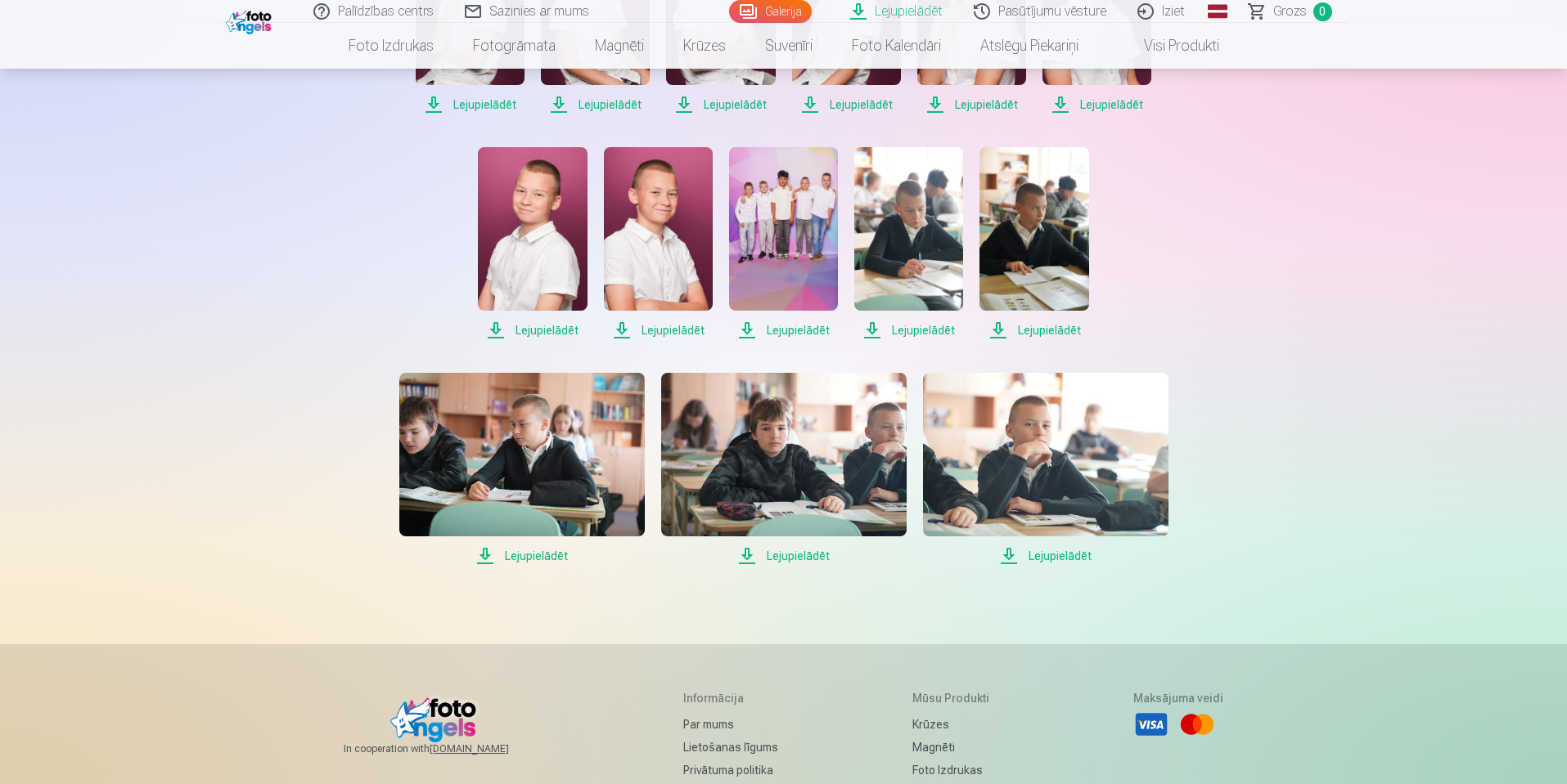
click at [922, 245] on img at bounding box center [908, 229] width 109 height 163
click at [657, 245] on img at bounding box center [657, 229] width 109 height 163
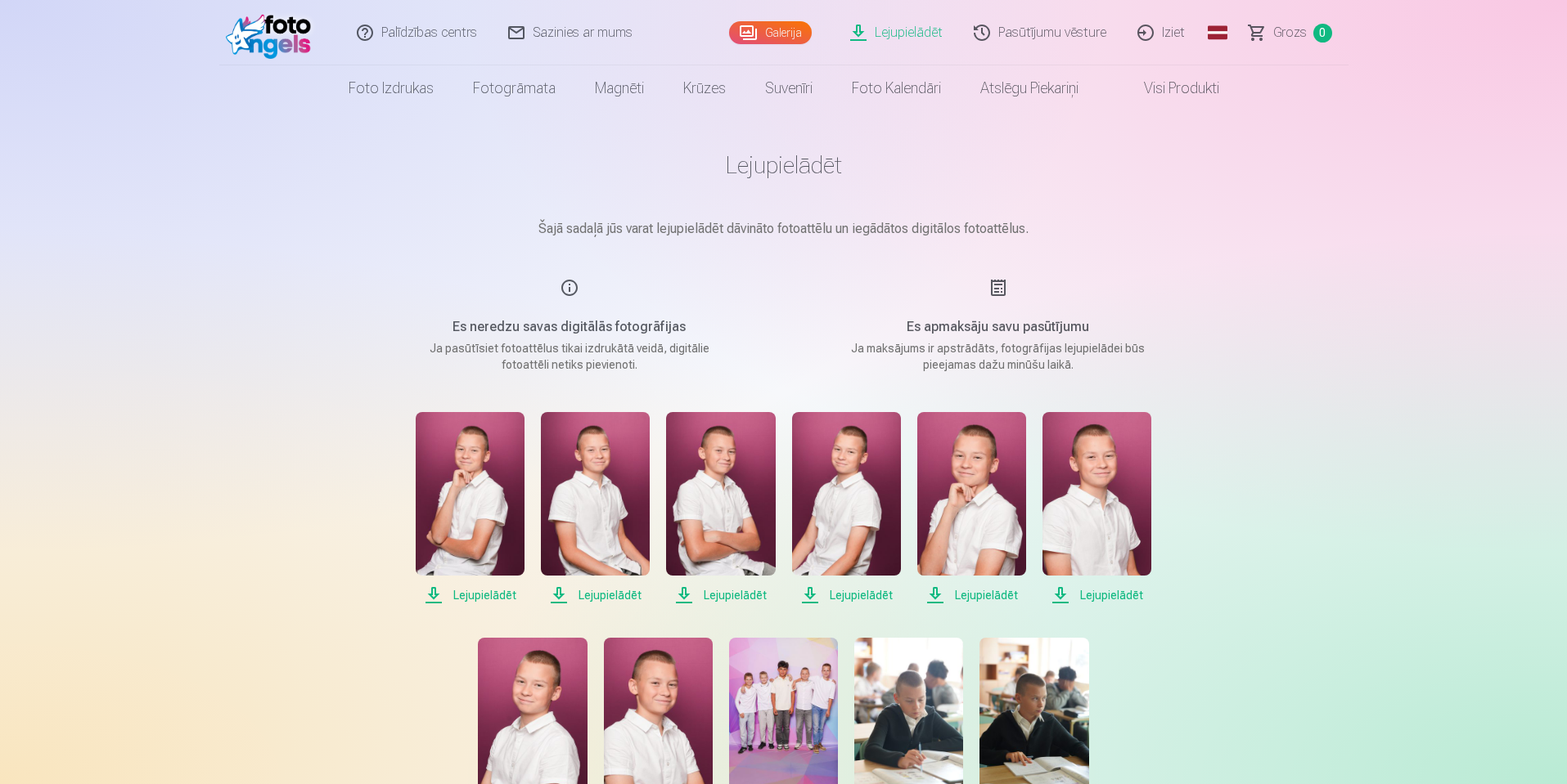
click at [904, 34] on link "Lejupielādēt" at bounding box center [897, 32] width 124 height 65
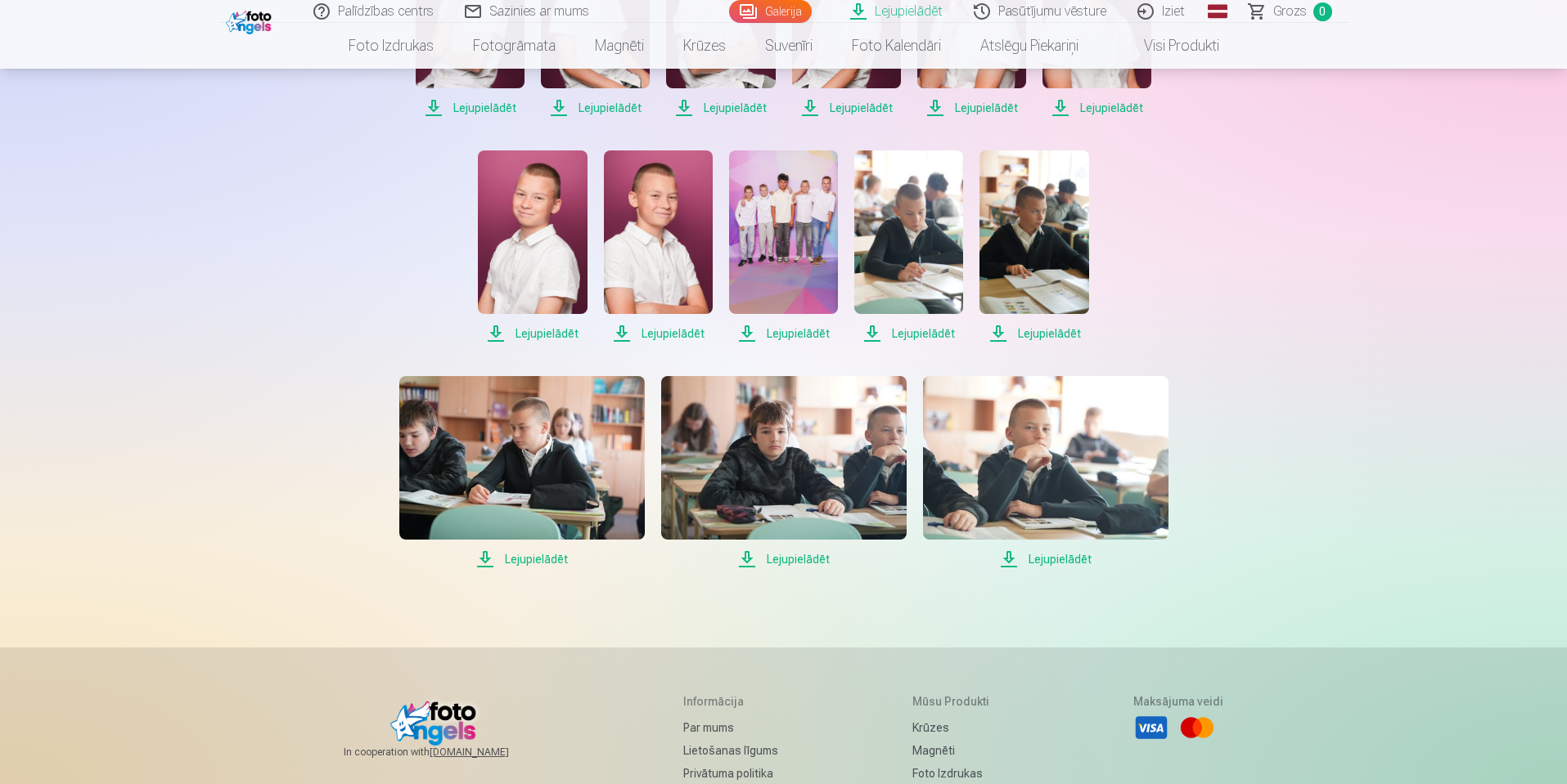
scroll to position [491, 0]
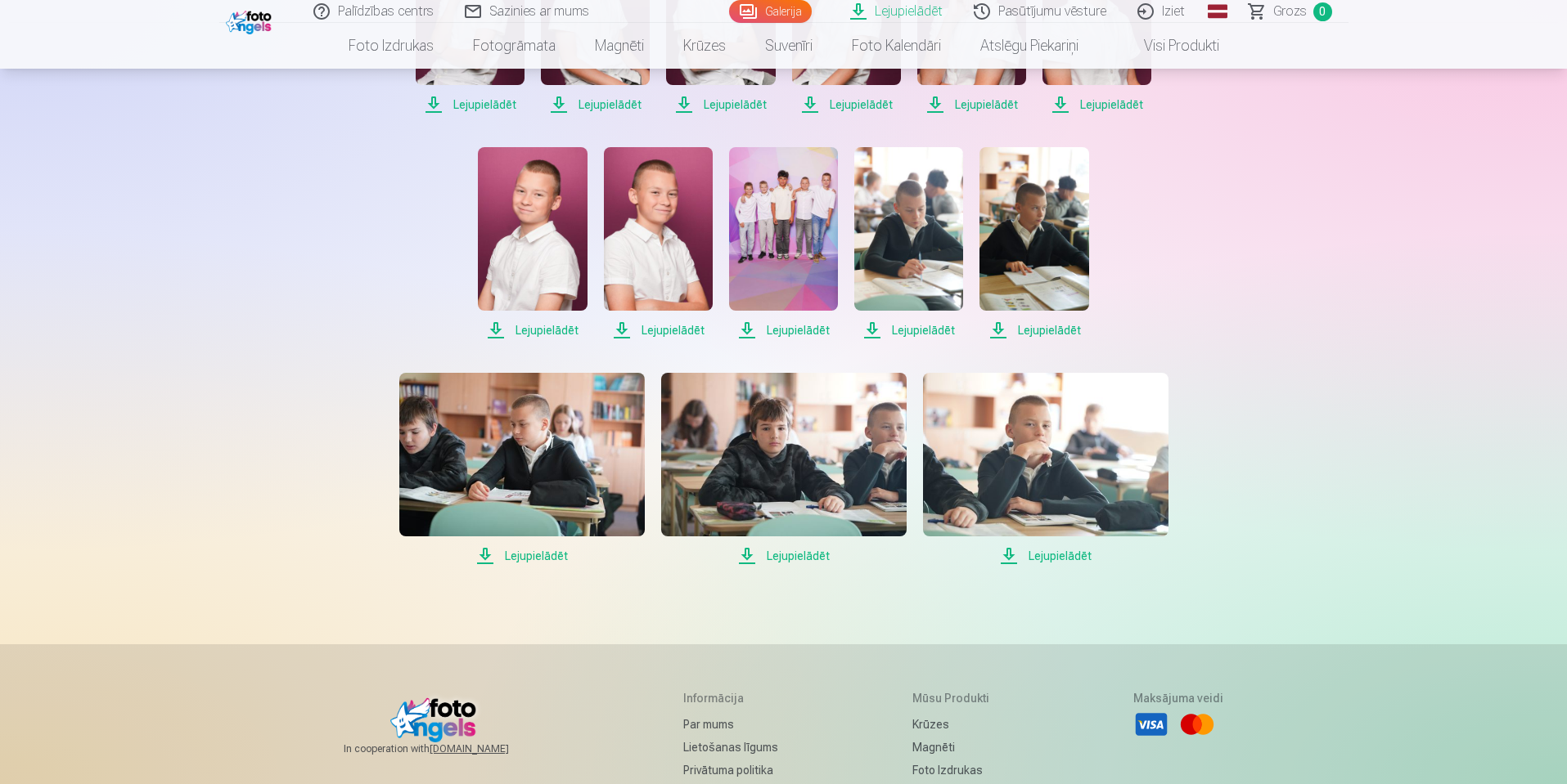
click at [1041, 465] on img at bounding box center [1045, 454] width 245 height 163
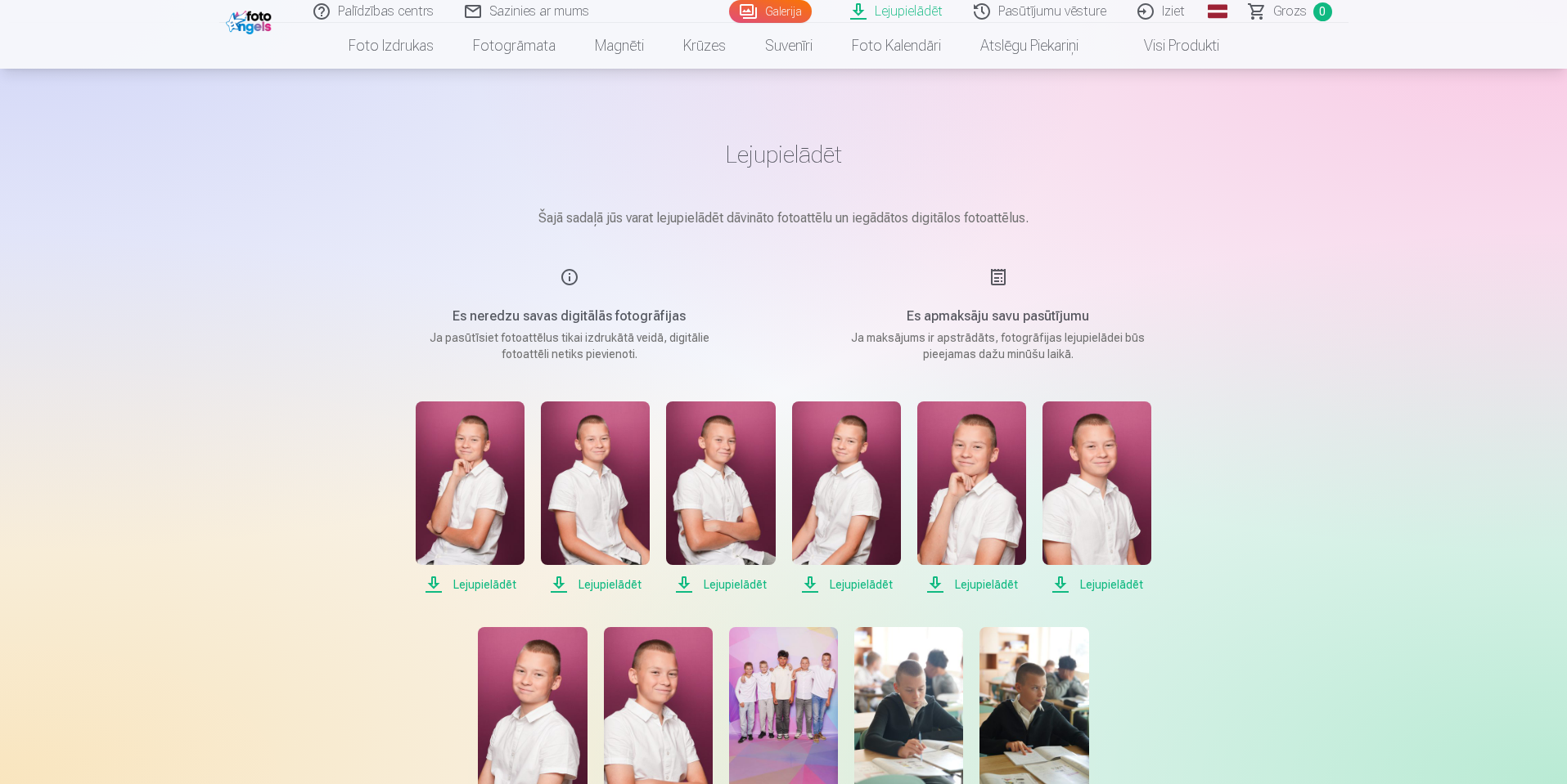
scroll to position [0, 0]
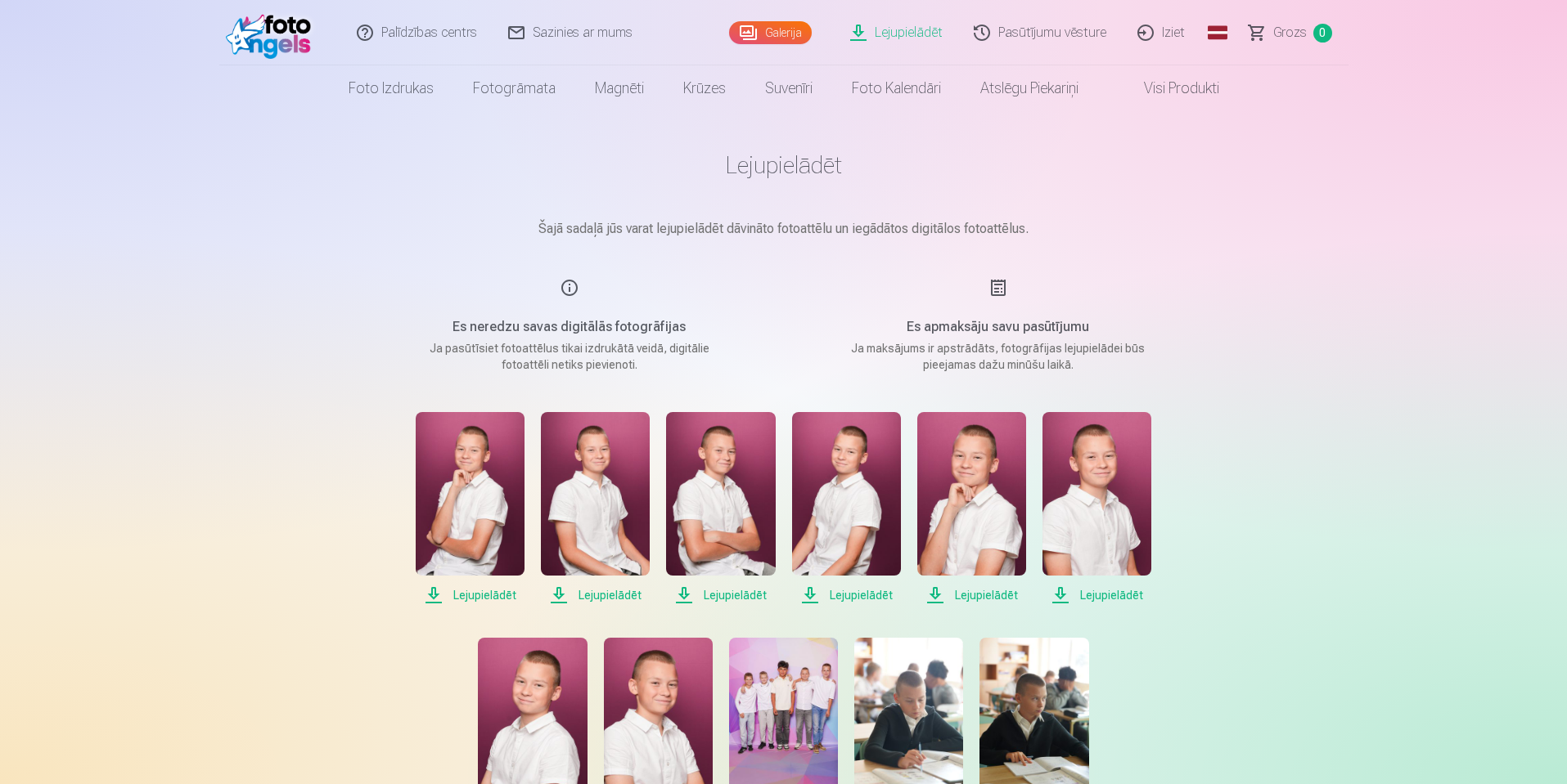
click at [1277, 29] on span "Grozs" at bounding box center [1290, 33] width 33 height 20
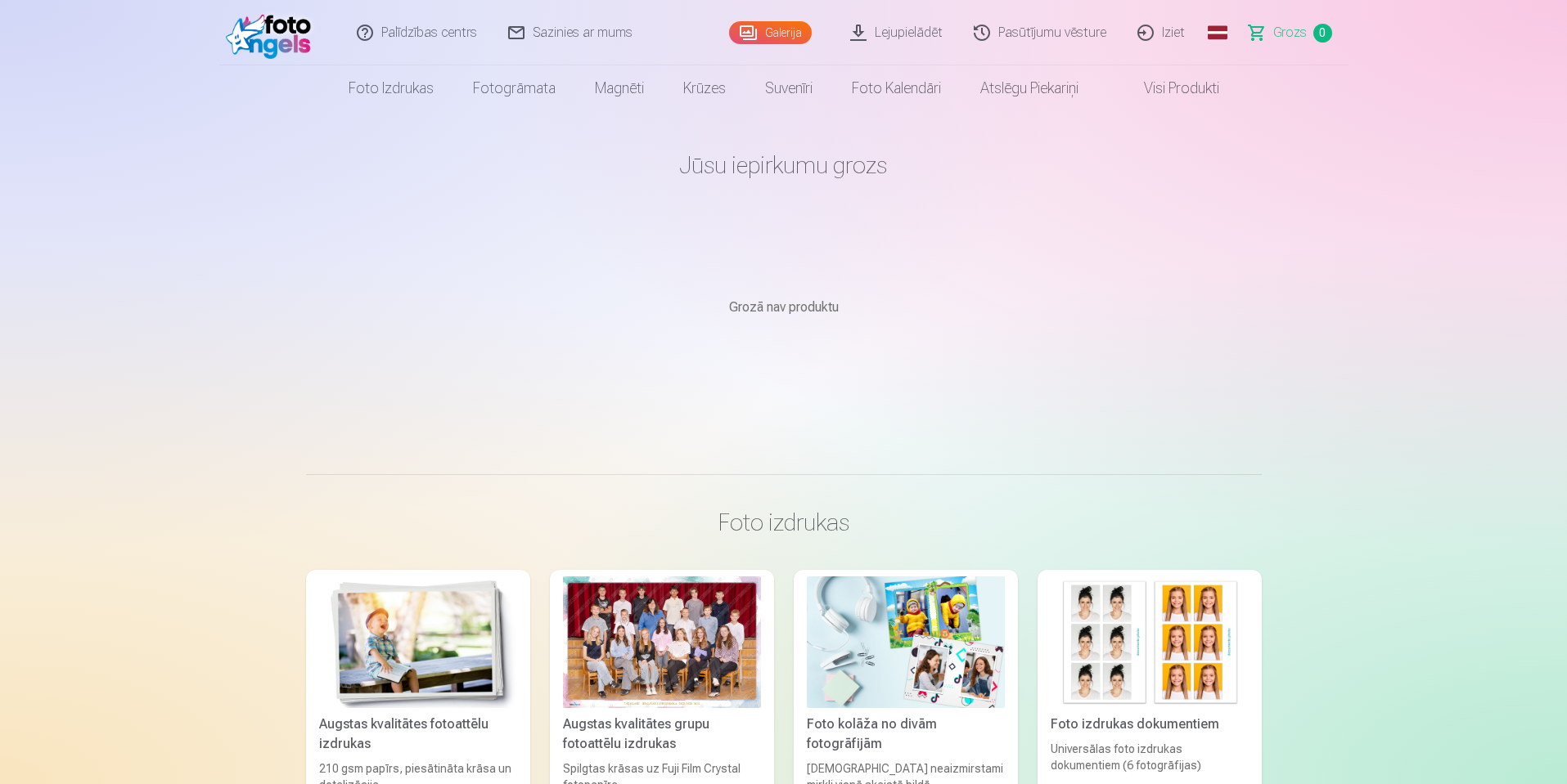
click at [1021, 34] on link "Pasūtījumu vēsture" at bounding box center [1041, 32] width 163 height 65
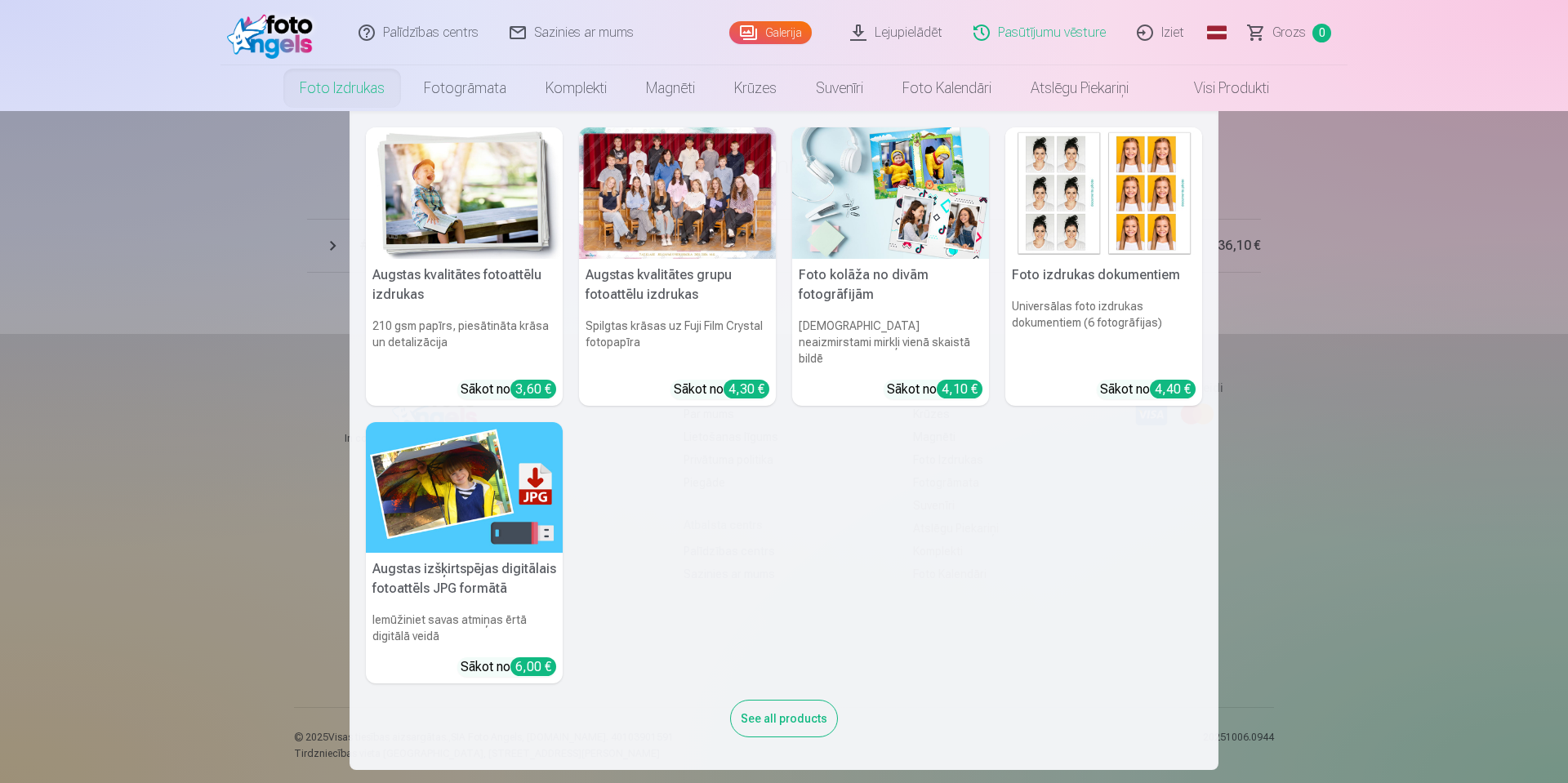
click at [1465, 526] on nav "Augstas kvalitātes fotoattēlu izdrukas 210 gsm papīrs, piesātināta krāsa un det…" at bounding box center [784, 440] width 1568 height 659
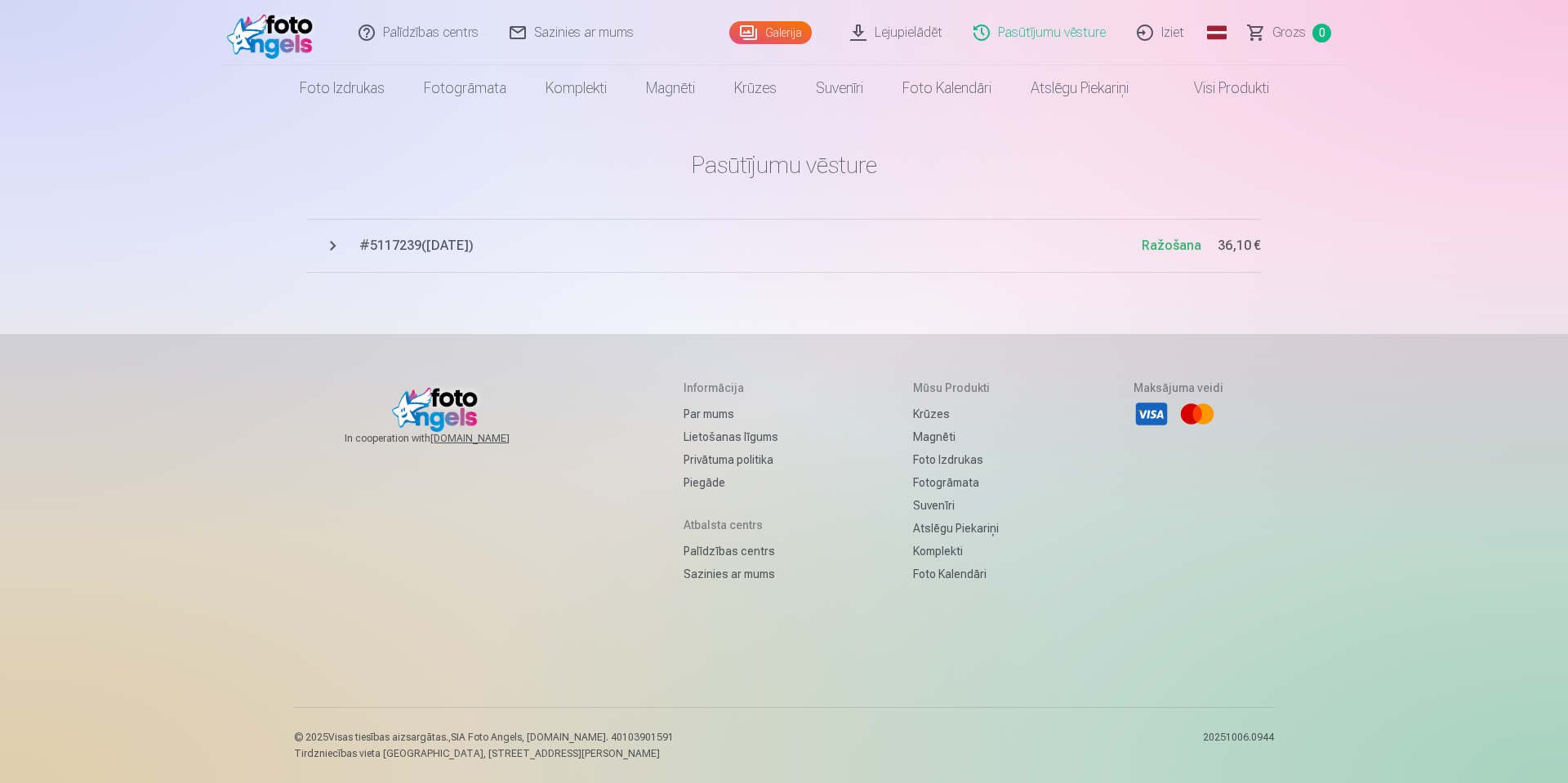
click at [920, 33] on link "Lejupielādēt" at bounding box center [897, 32] width 123 height 65
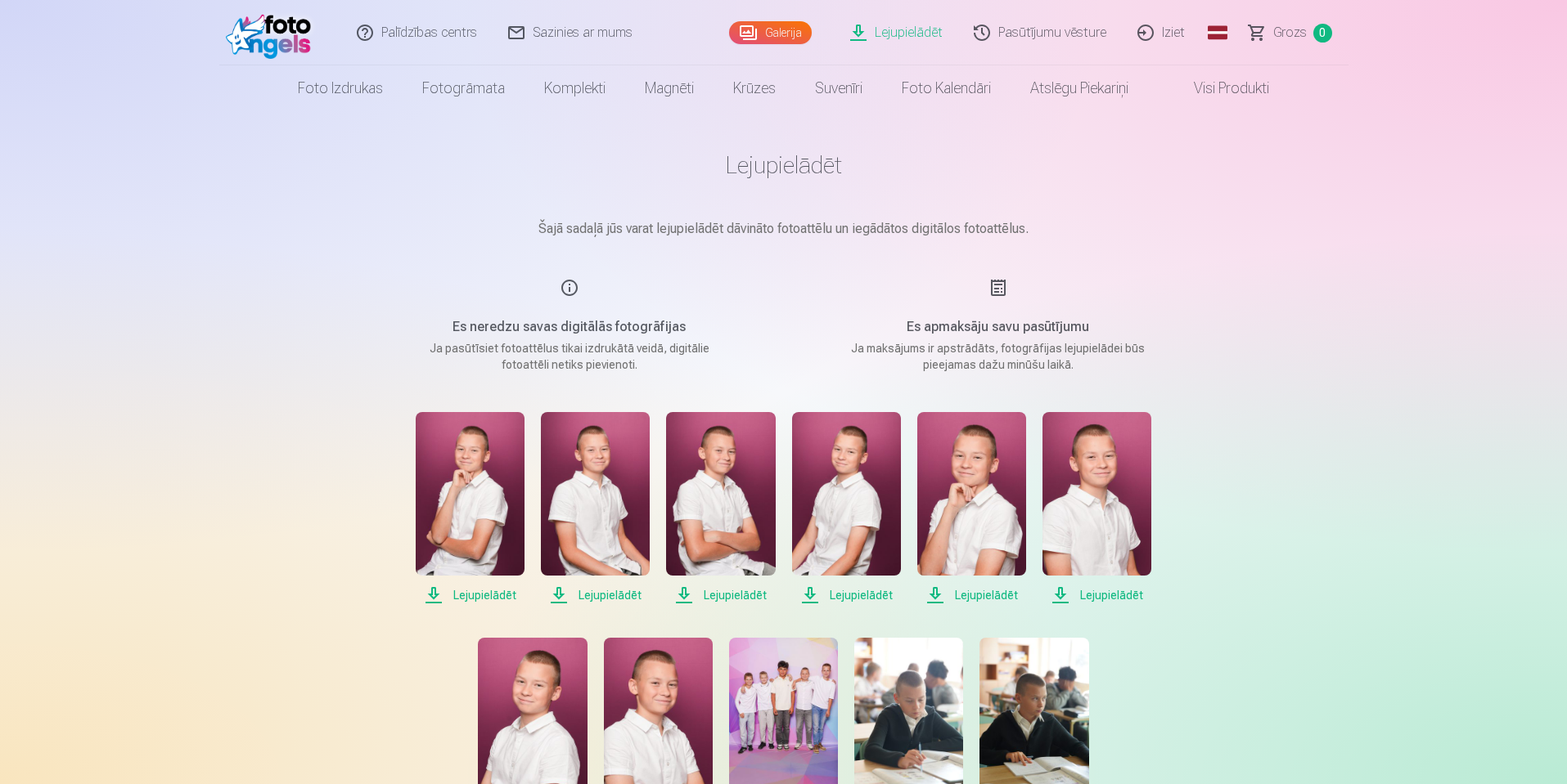
click at [1183, 34] on link "Iziet" at bounding box center [1162, 32] width 79 height 65
